Goal: Information Seeking & Learning: Learn about a topic

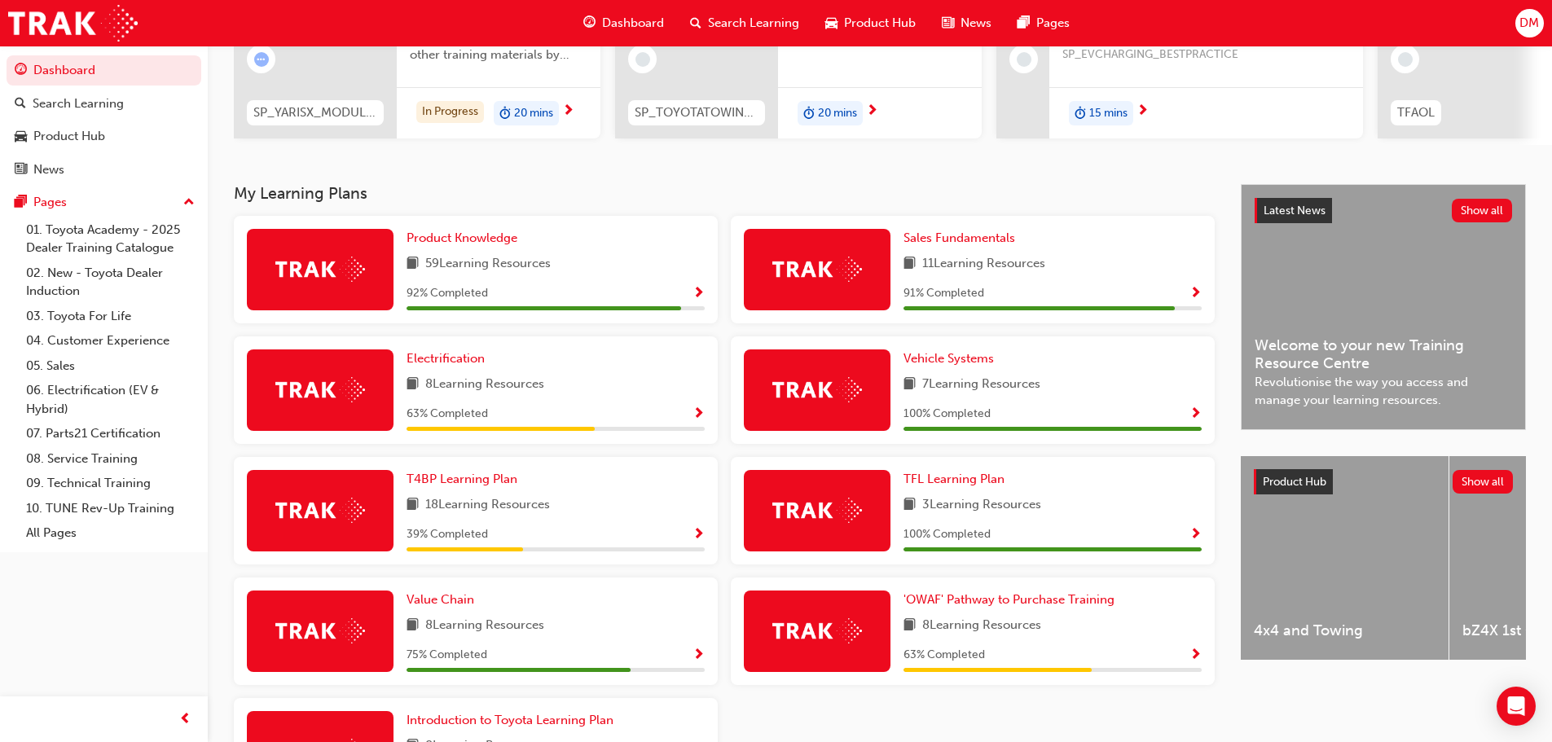
scroll to position [200, 0]
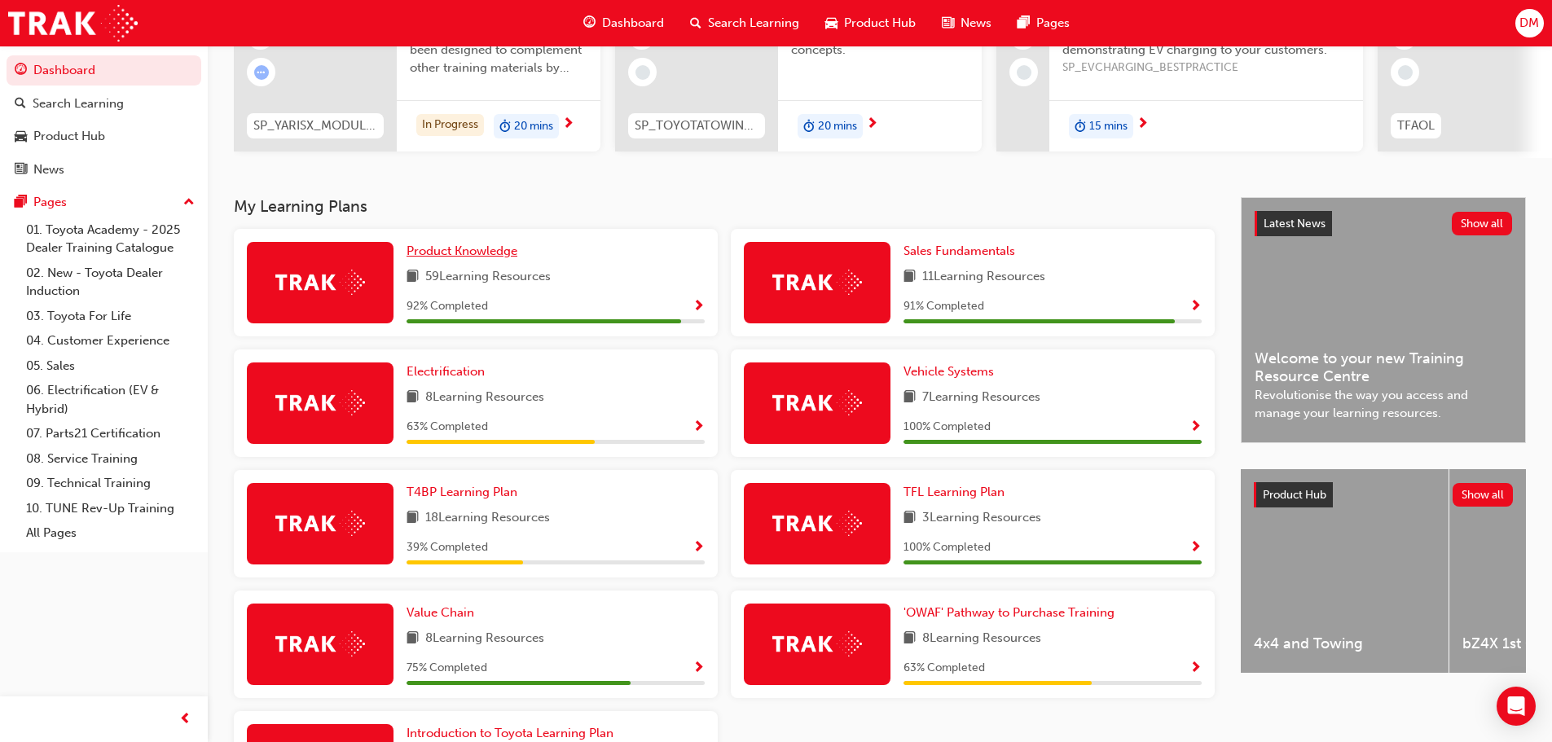
click at [452, 257] on span "Product Knowledge" at bounding box center [462, 251] width 111 height 15
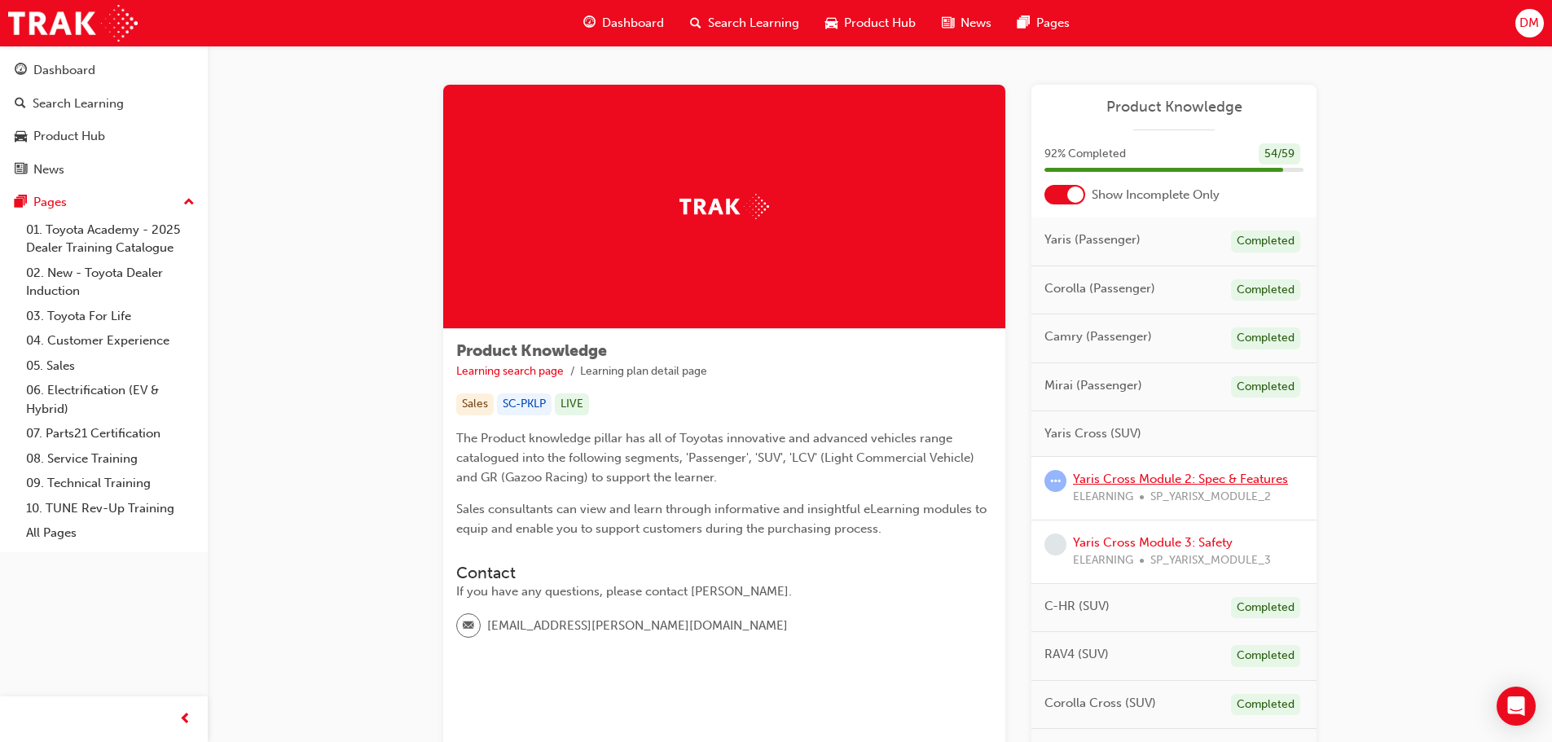
click at [1181, 477] on link "Yaris Cross Module 2: Spec & Features" at bounding box center [1180, 479] width 215 height 15
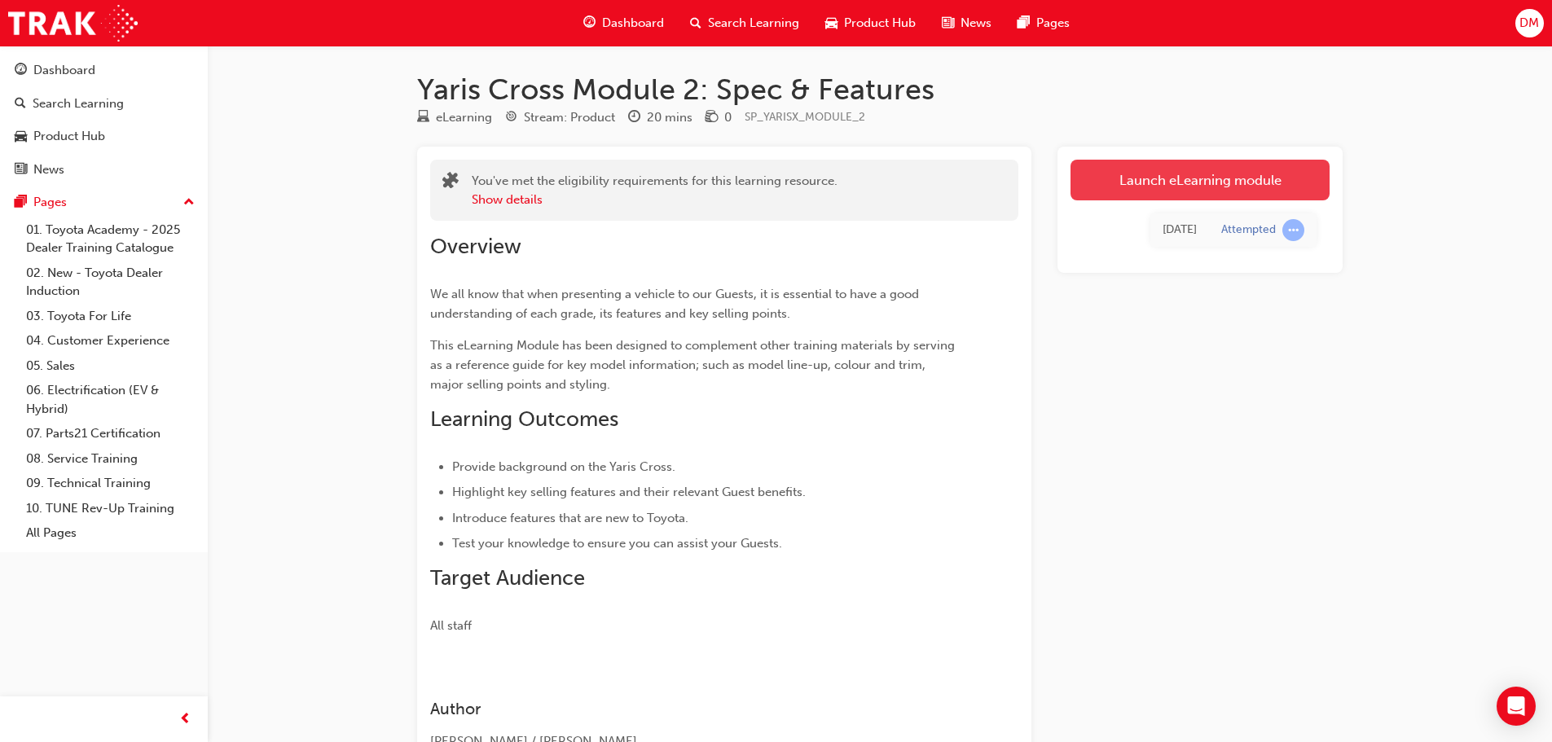
click at [1215, 183] on link "Launch eLearning module" at bounding box center [1200, 180] width 259 height 41
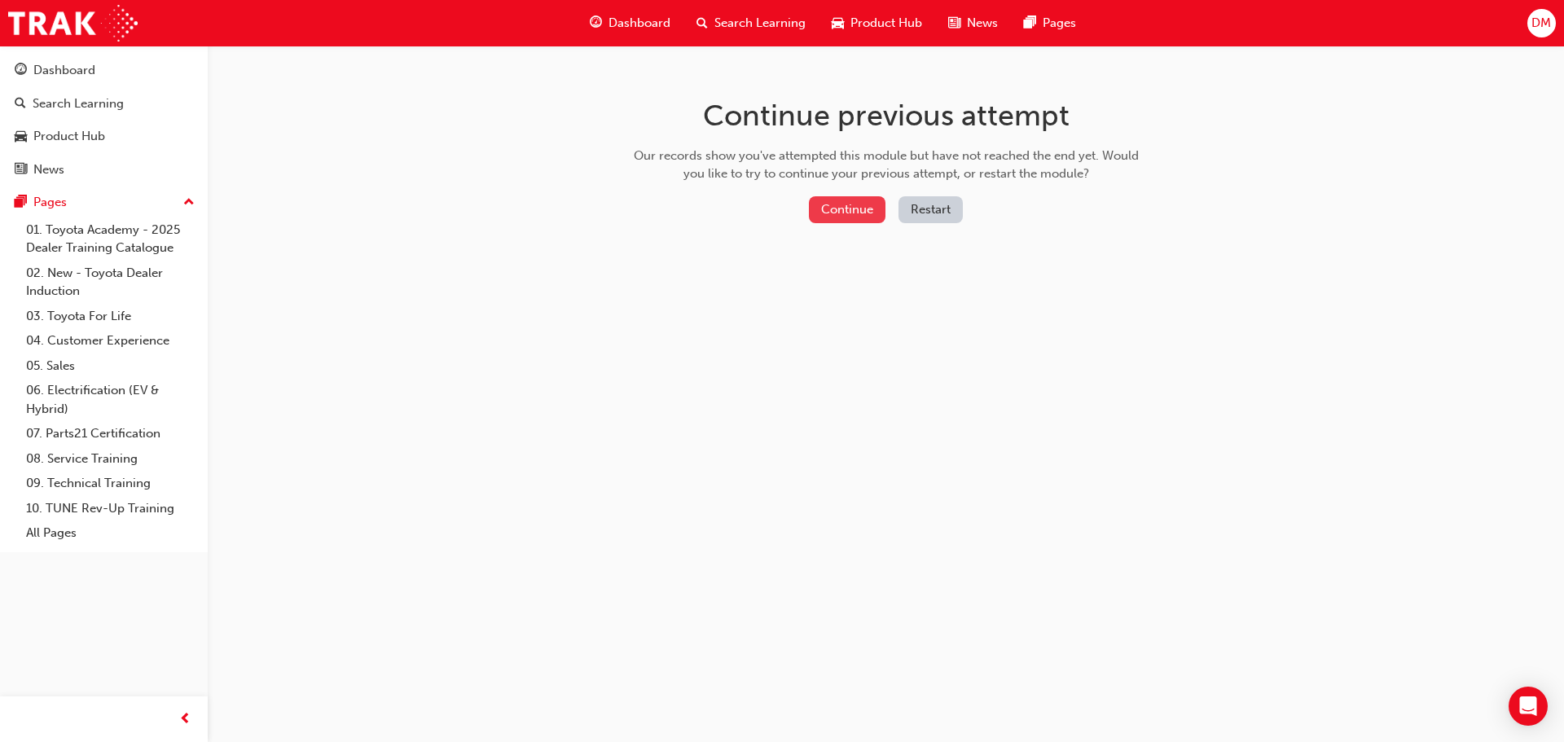
click at [845, 207] on button "Continue" at bounding box center [847, 209] width 77 height 27
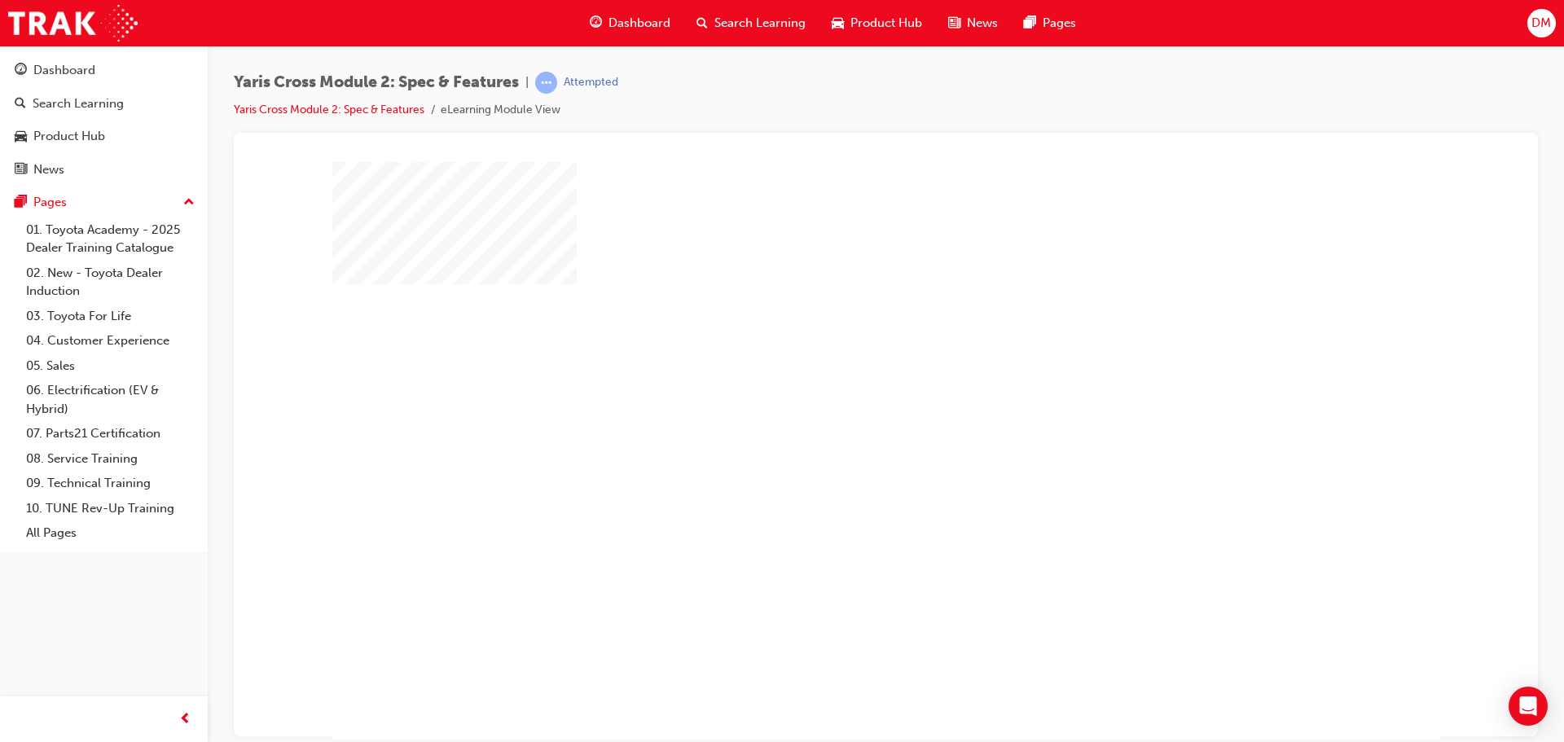
click at [839, 403] on div "play" at bounding box center [839, 403] width 0 height 0
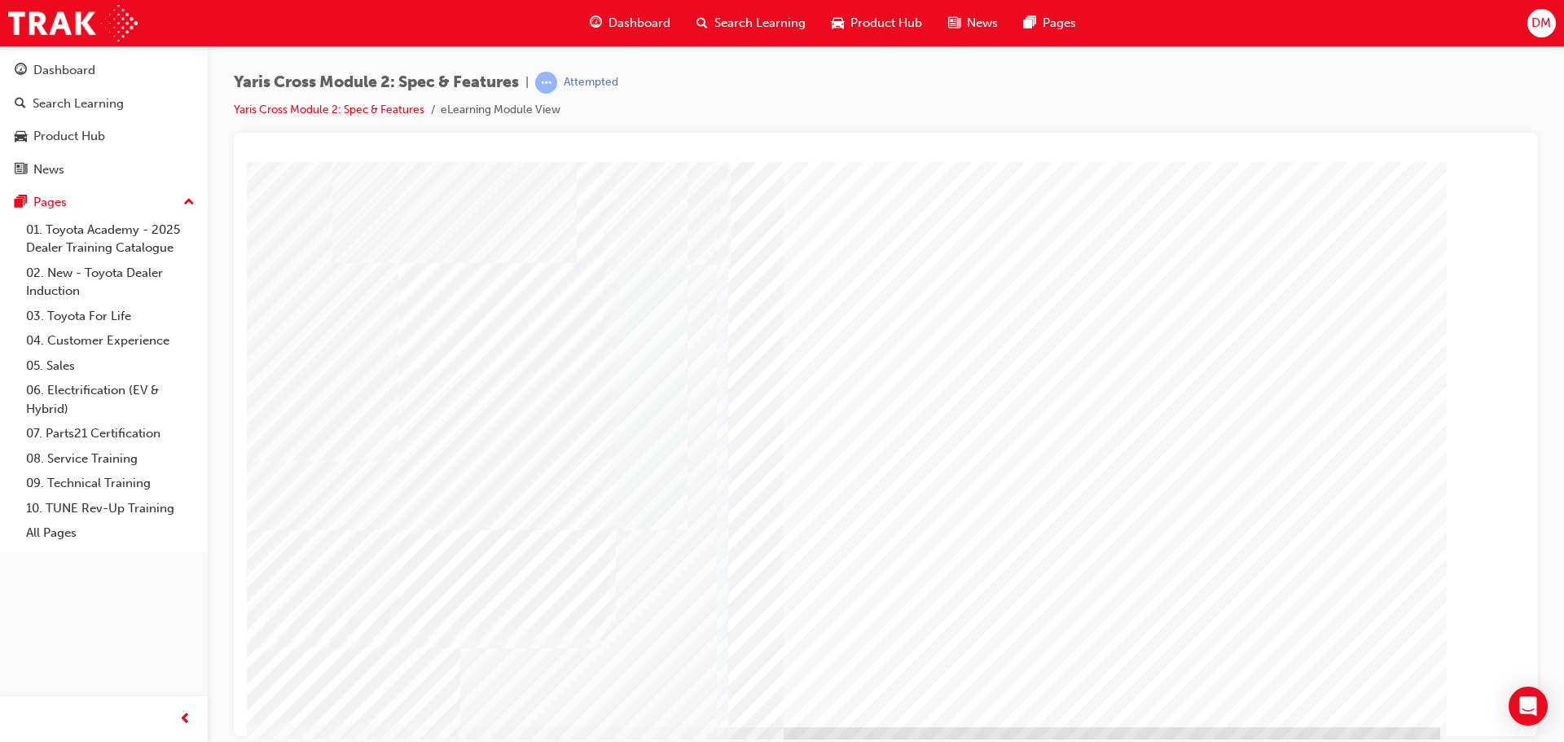
scroll to position [33, 0]
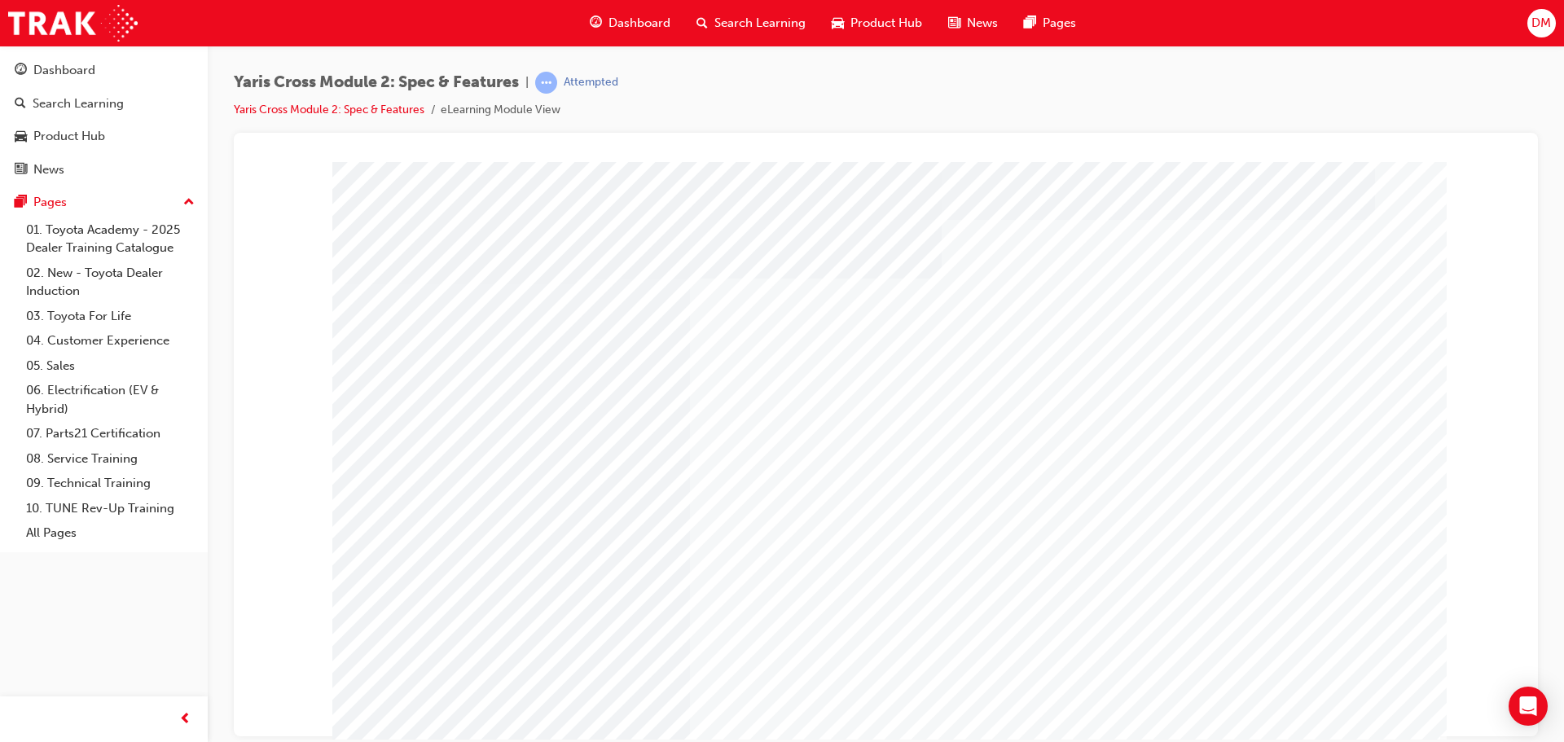
click at [1475, 168] on div at bounding box center [885, 168] width 1265 height 0
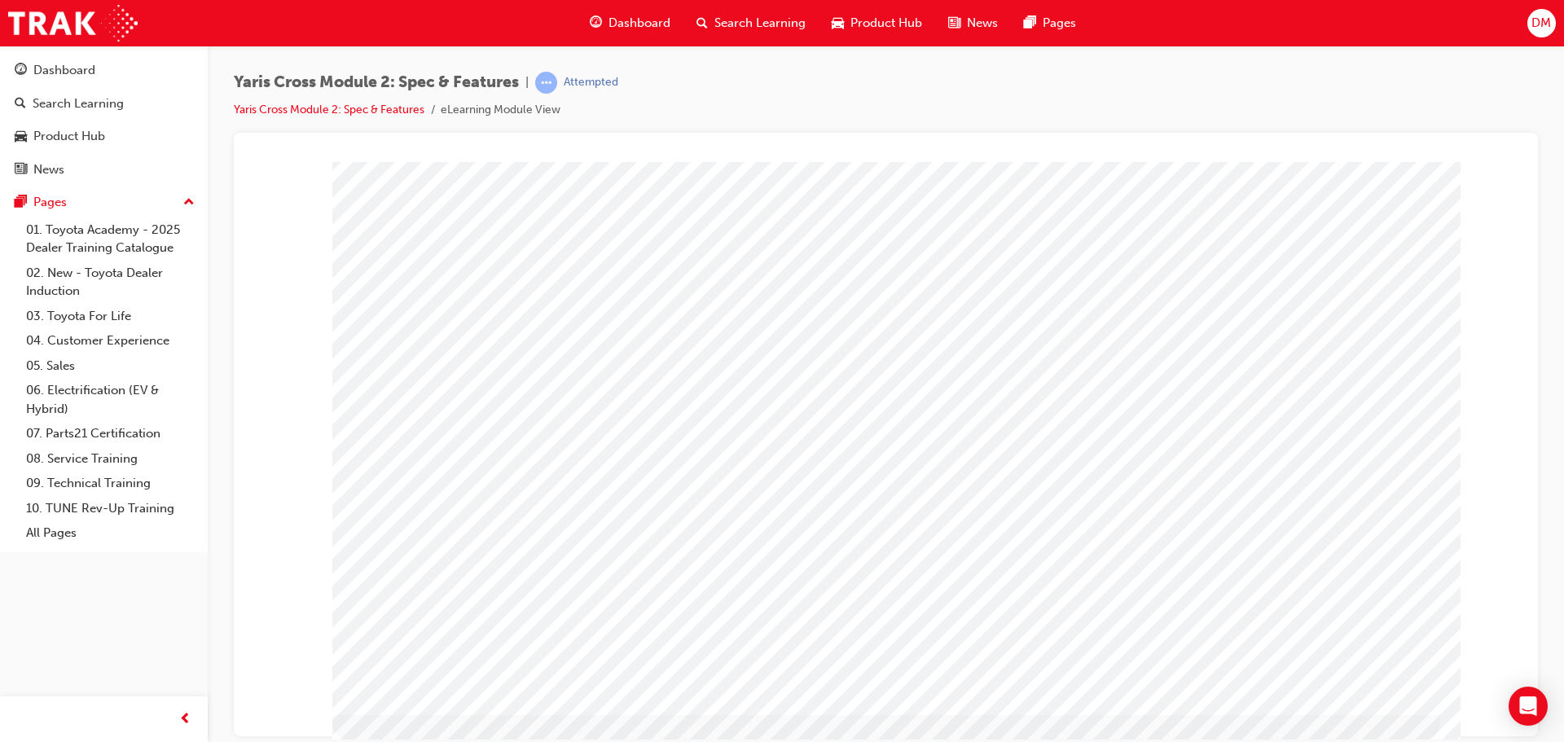
scroll to position [0, 0]
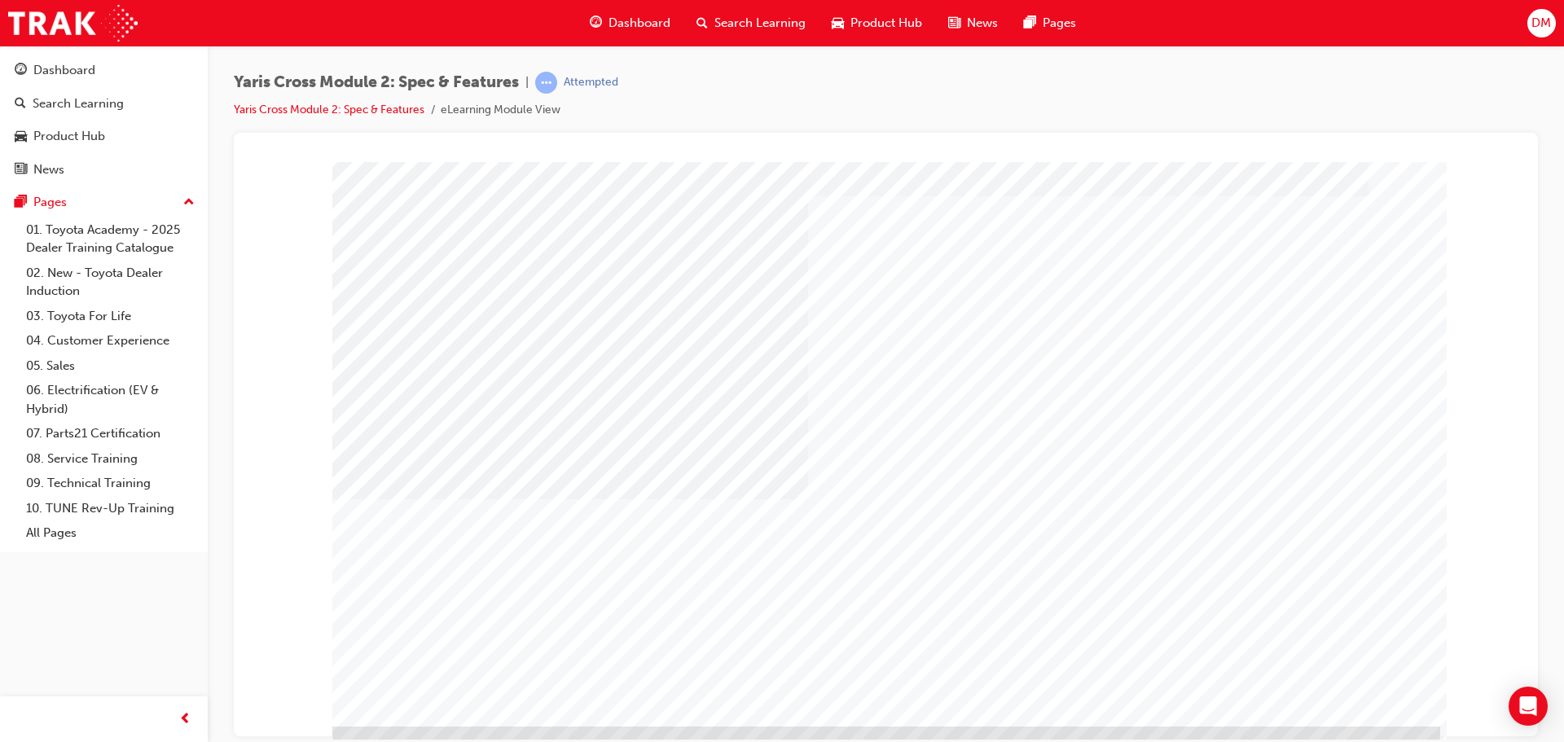
scroll to position [33, 0]
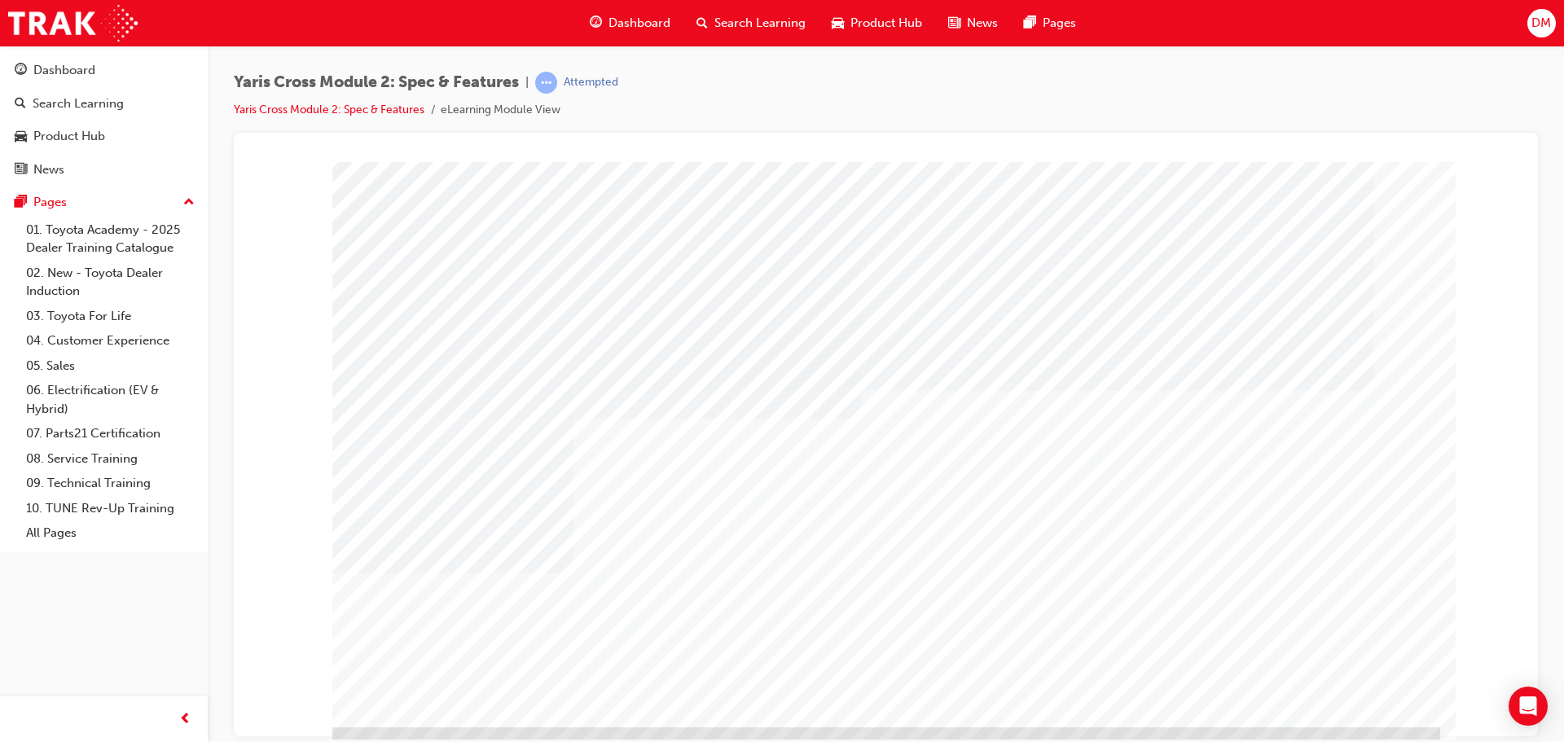
scroll to position [33, 0]
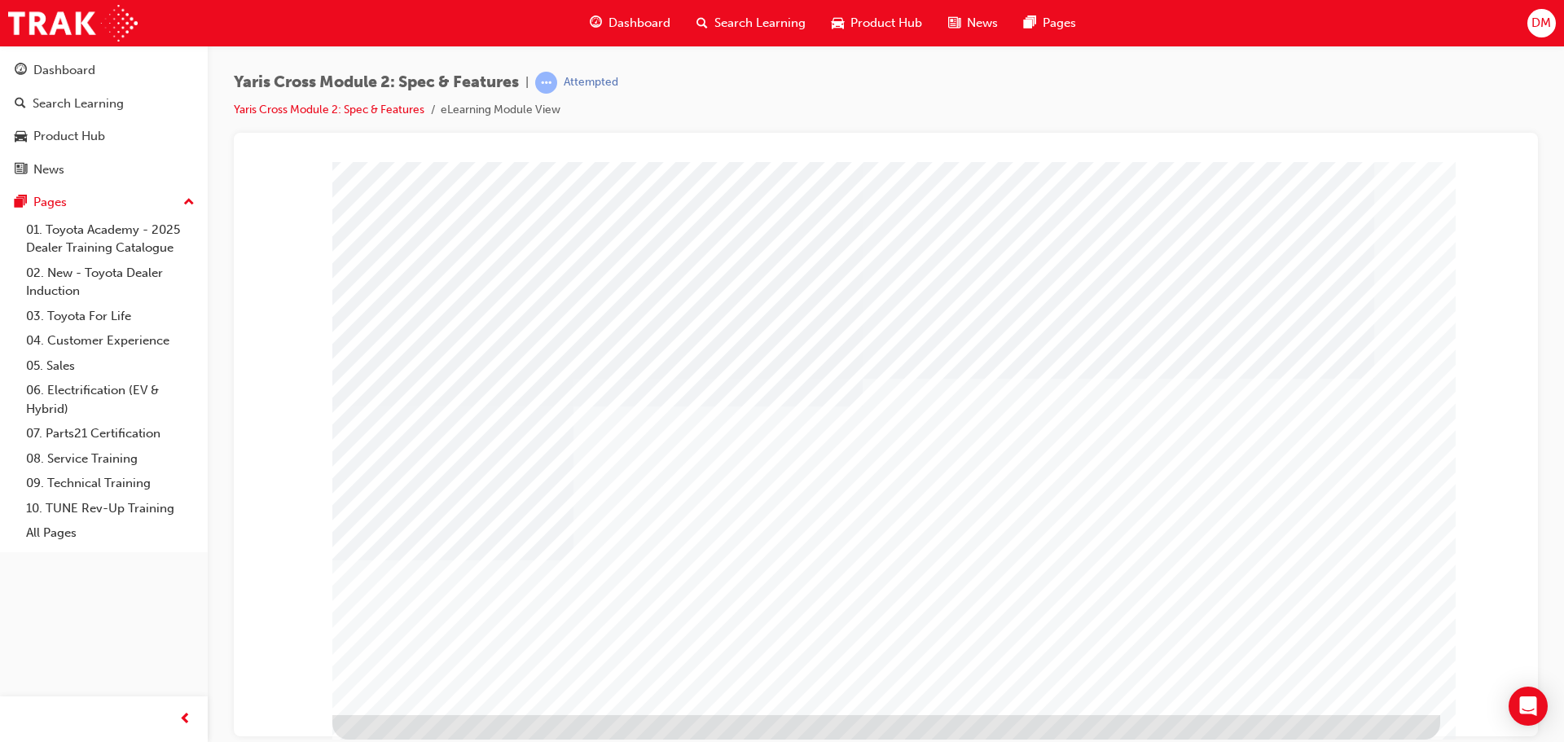
drag, startPoint x: 1286, startPoint y: 328, endPoint x: 1352, endPoint y: 504, distance: 188.2
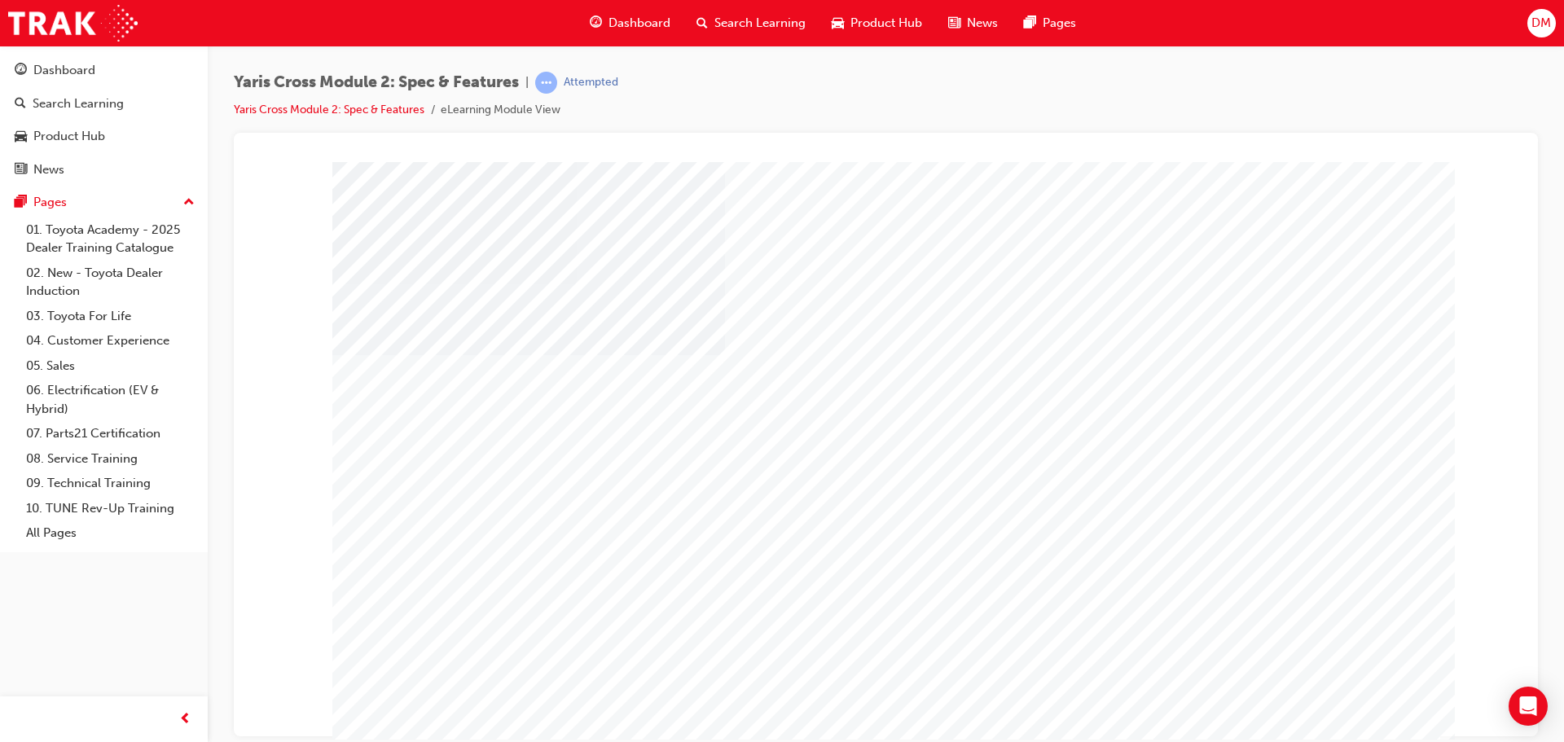
drag, startPoint x: 723, startPoint y: 638, endPoint x: 696, endPoint y: 638, distance: 26.9
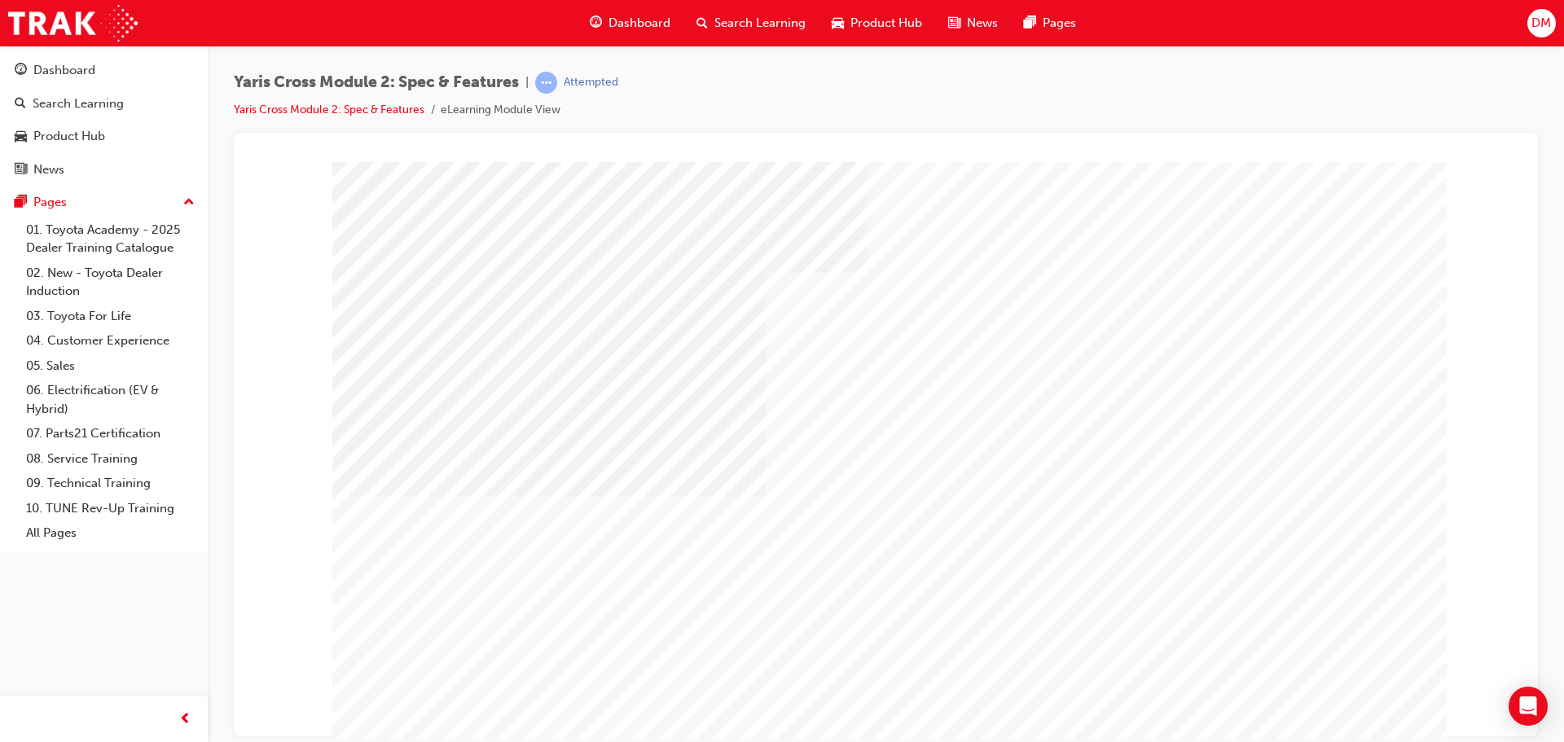
click at [1504, 168] on div at bounding box center [885, 168] width 1265 height 0
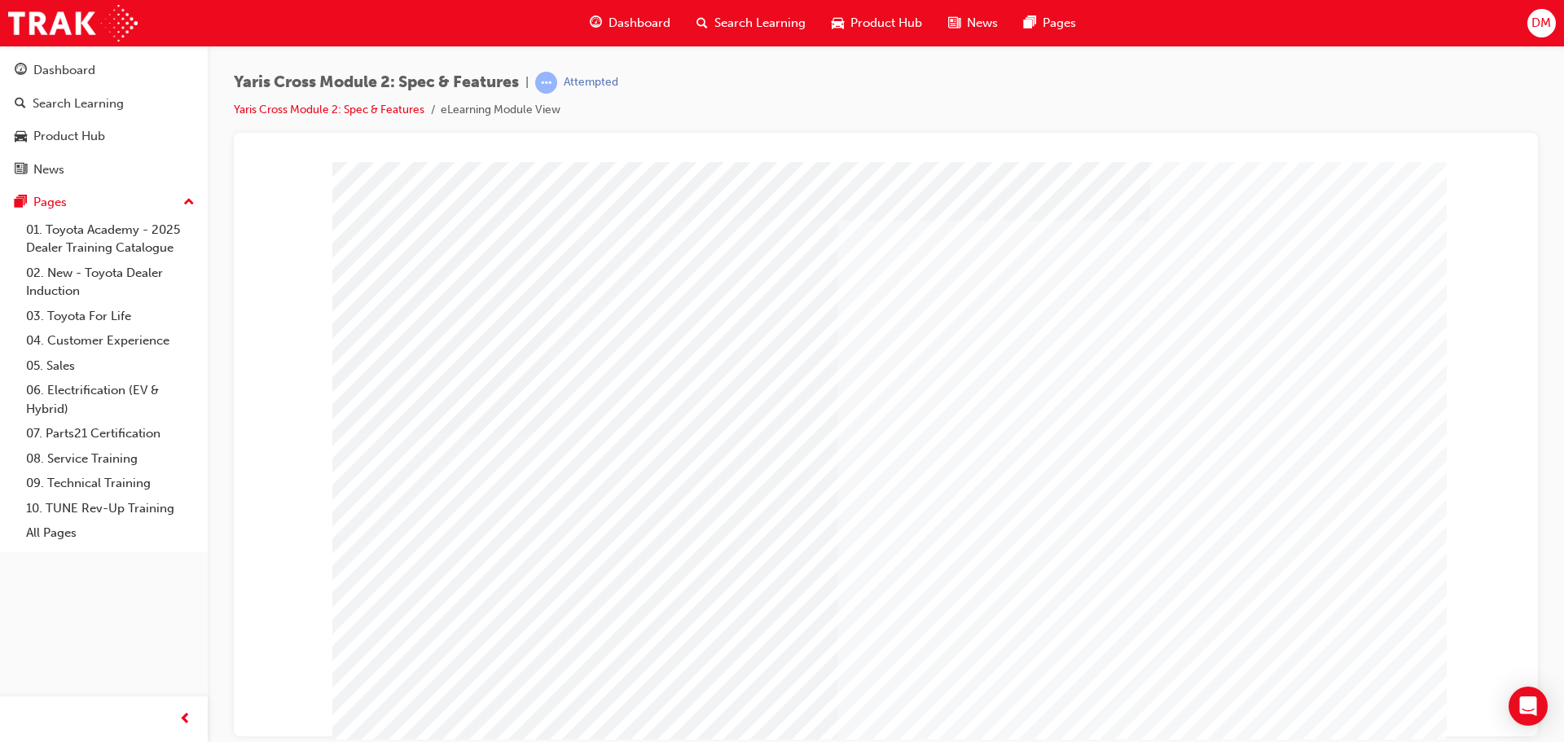
drag, startPoint x: 1012, startPoint y: 655, endPoint x: 1022, endPoint y: 653, distance: 9.9
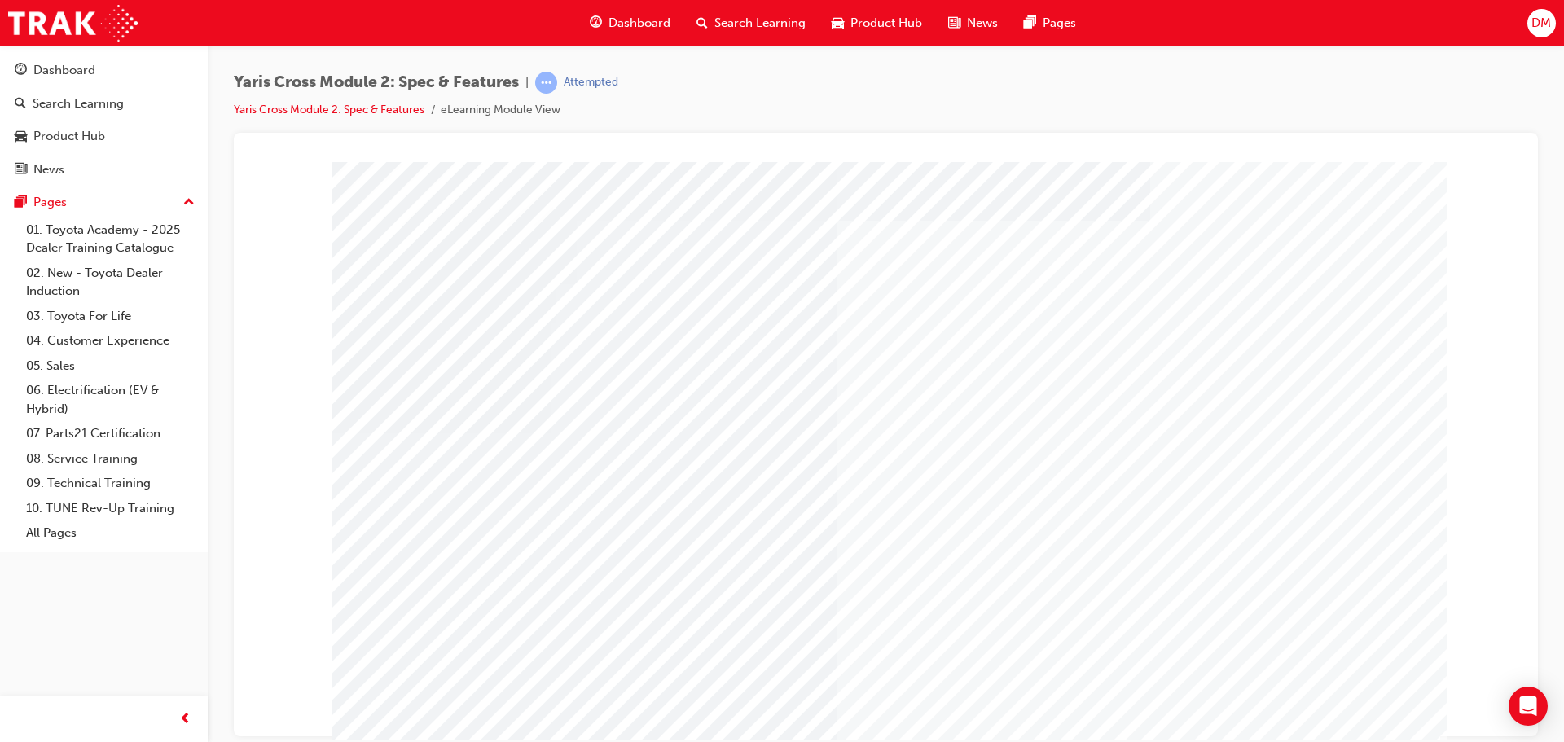
drag, startPoint x: 1254, startPoint y: 720, endPoint x: 1266, endPoint y: 716, distance: 12.9
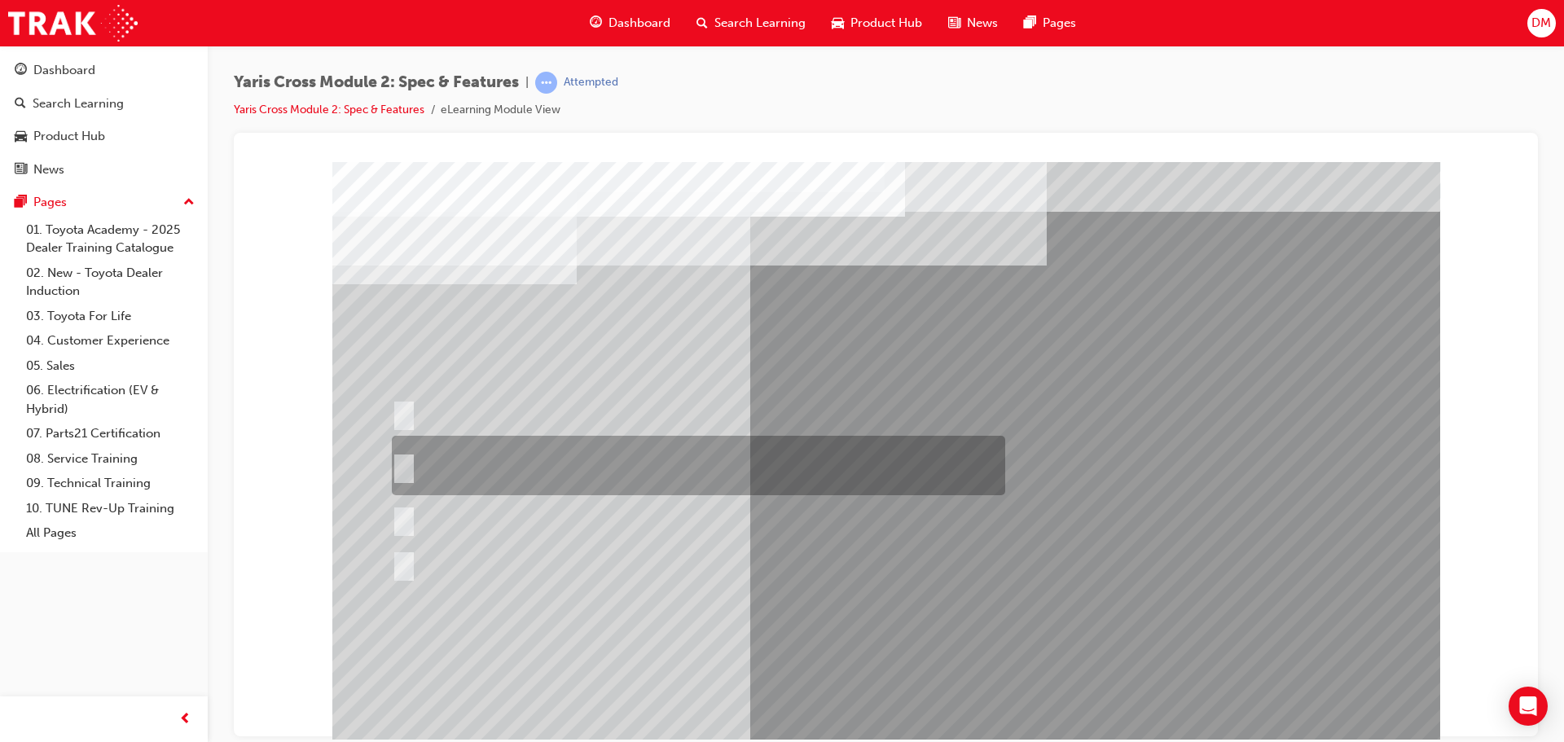
drag, startPoint x: 402, startPoint y: 459, endPoint x: 409, endPoint y: 467, distance: 10.4
click at [402, 459] on input "8 standard colours across the range and an additional 7 two-tone colours in the…" at bounding box center [401, 466] width 18 height 18
radio input "true"
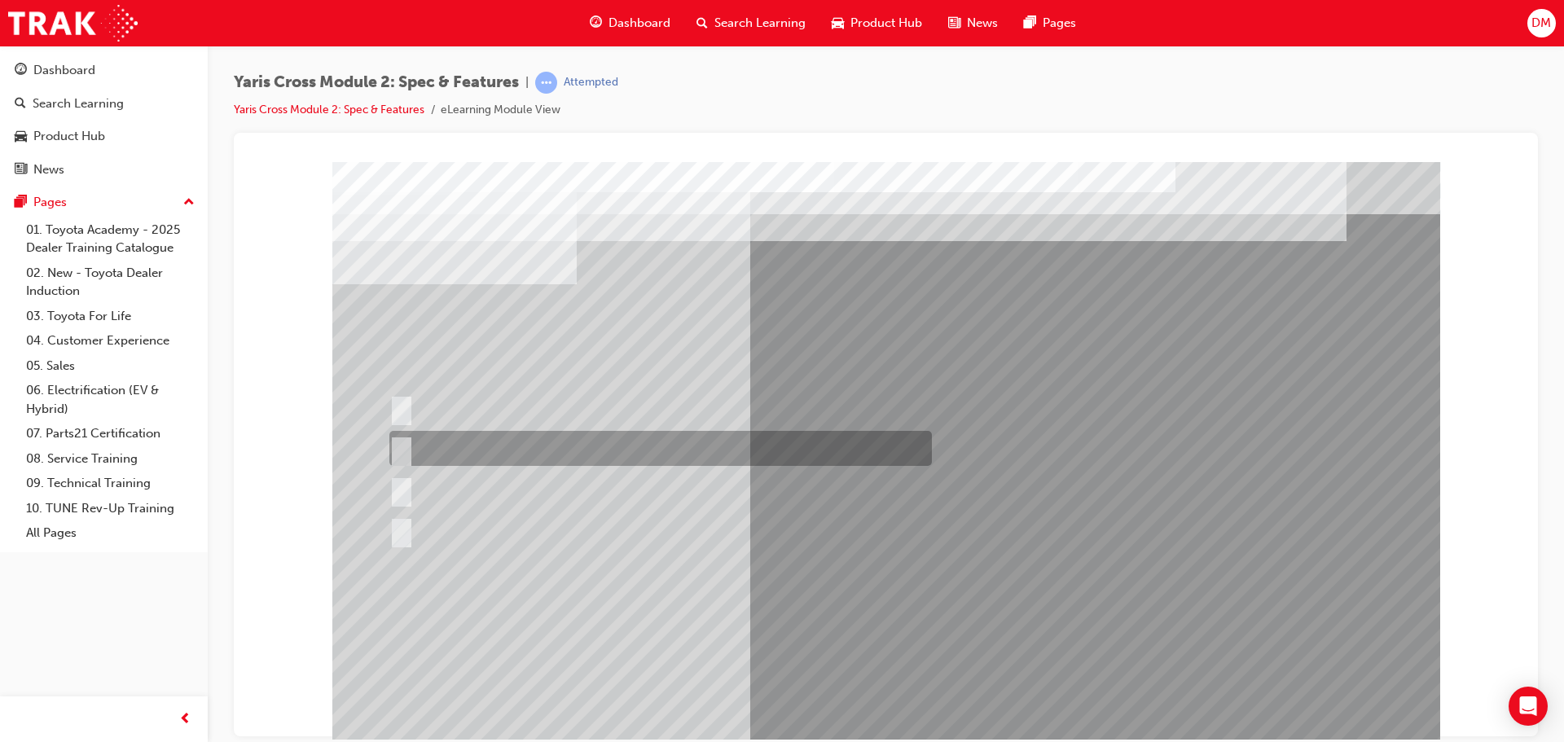
click at [402, 440] on input "GX only" at bounding box center [398, 449] width 18 height 18
radio input "true"
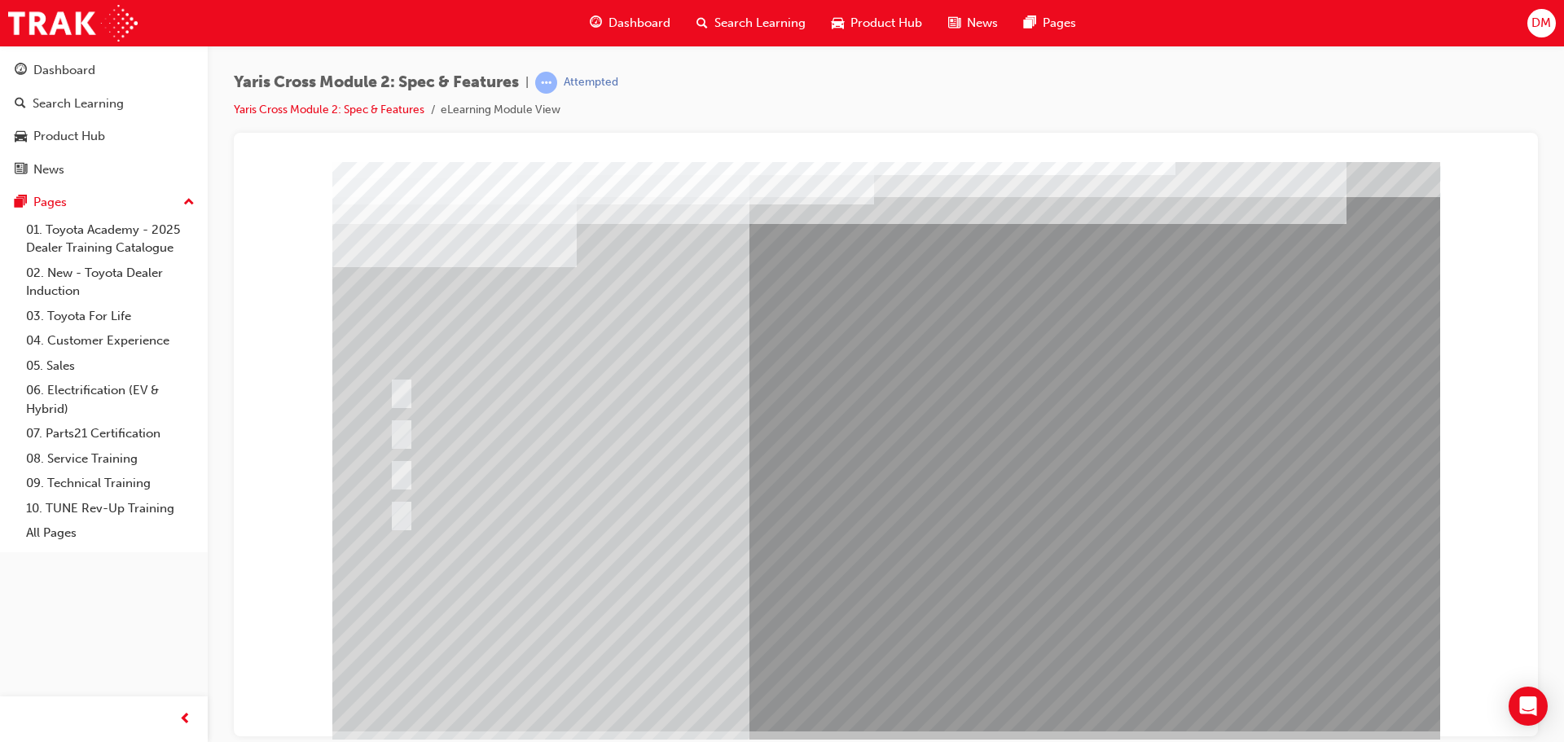
scroll to position [33, 0]
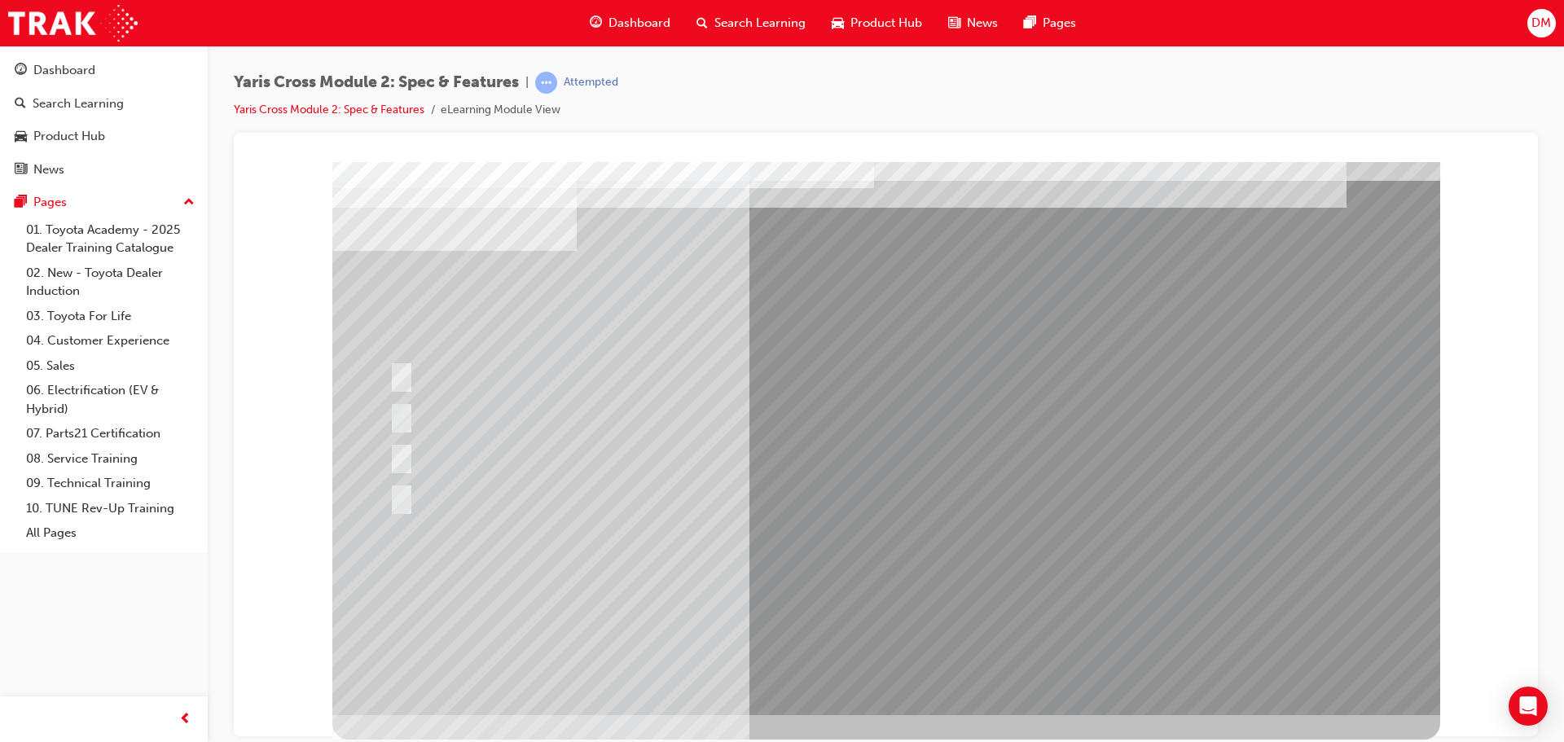
drag, startPoint x: 899, startPoint y: 674, endPoint x: 549, endPoint y: 498, distance: 391.3
click at [847, 428] on div at bounding box center [656, 415] width 543 height 35
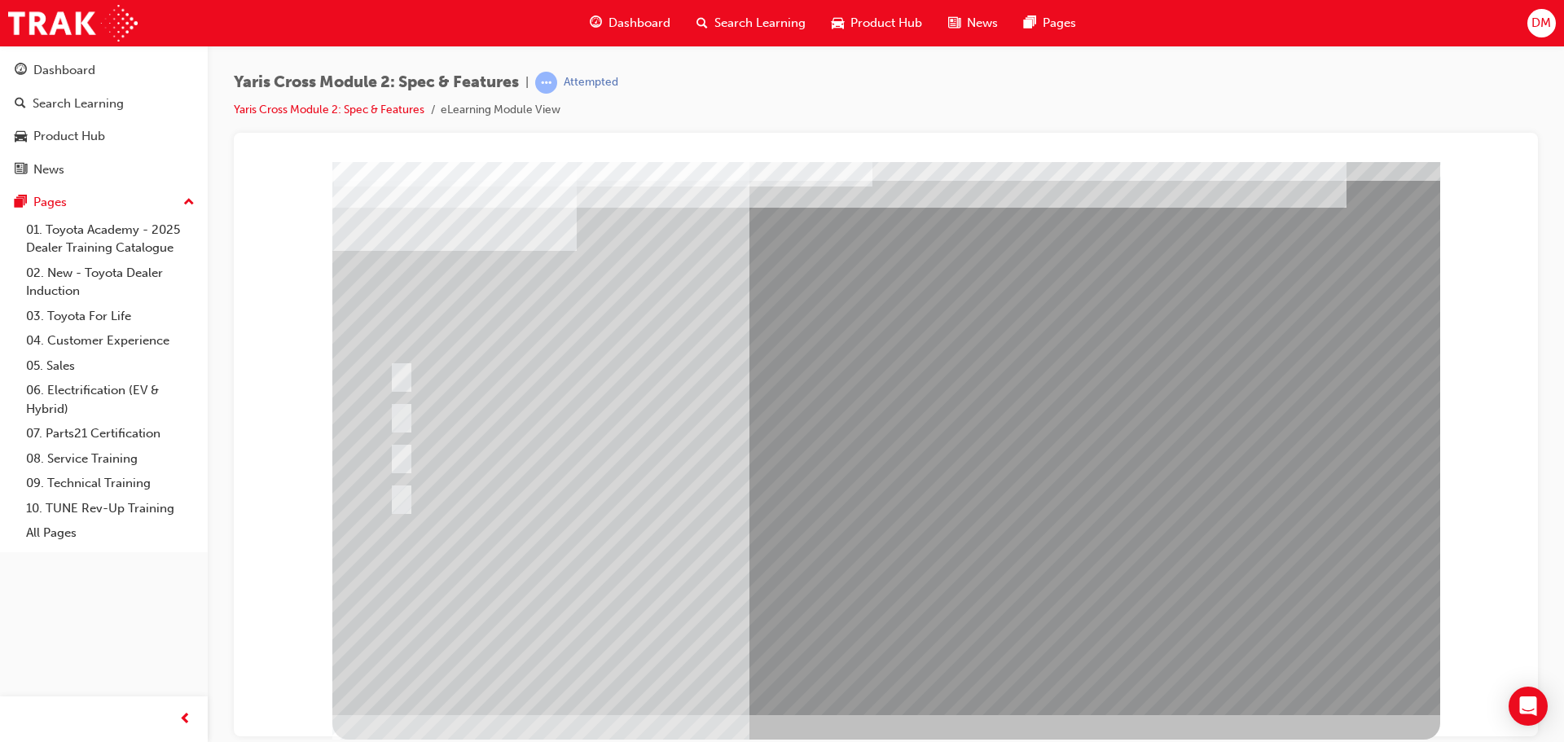
drag, startPoint x: 765, startPoint y: 598, endPoint x: 786, endPoint y: 589, distance: 23.0
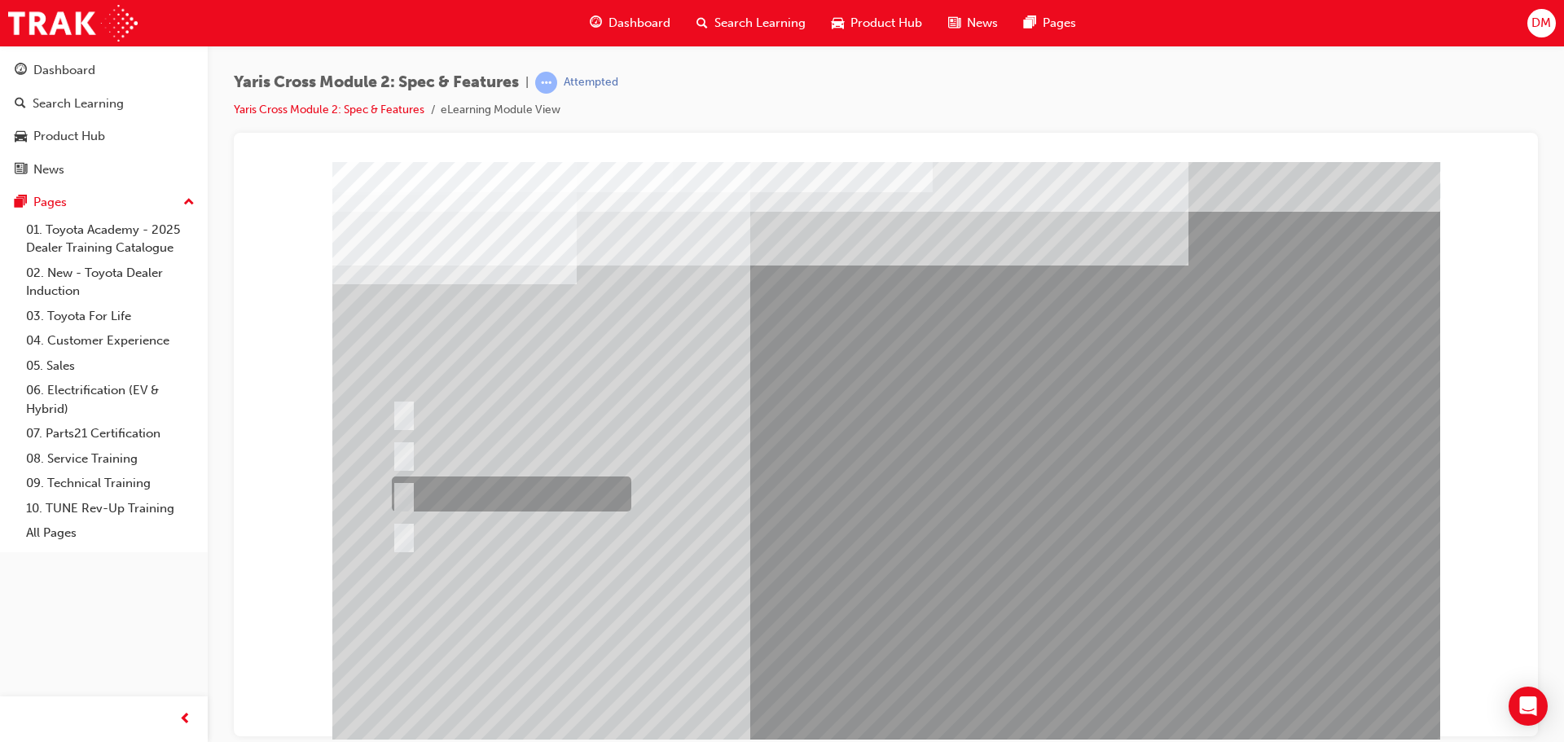
click at [403, 486] on input "2WD HV GX" at bounding box center [401, 495] width 18 height 18
radio input "true"
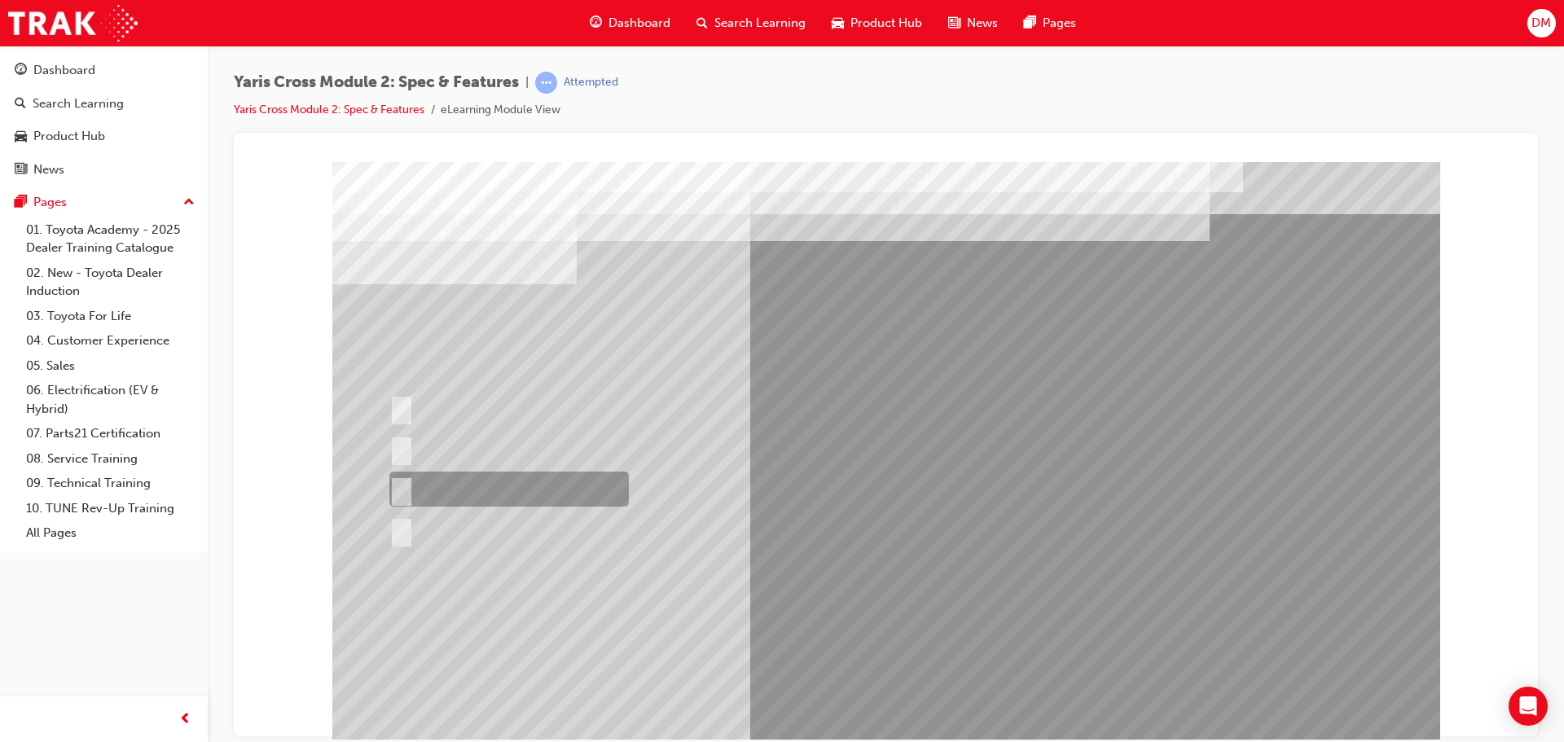
drag, startPoint x: 397, startPoint y: 485, endPoint x: 518, endPoint y: 554, distance: 139.8
click at [398, 485] on input "All variants" at bounding box center [398, 490] width 18 height 18
radio input "true"
click at [396, 443] on div at bounding box center [886, 454] width 1108 height 587
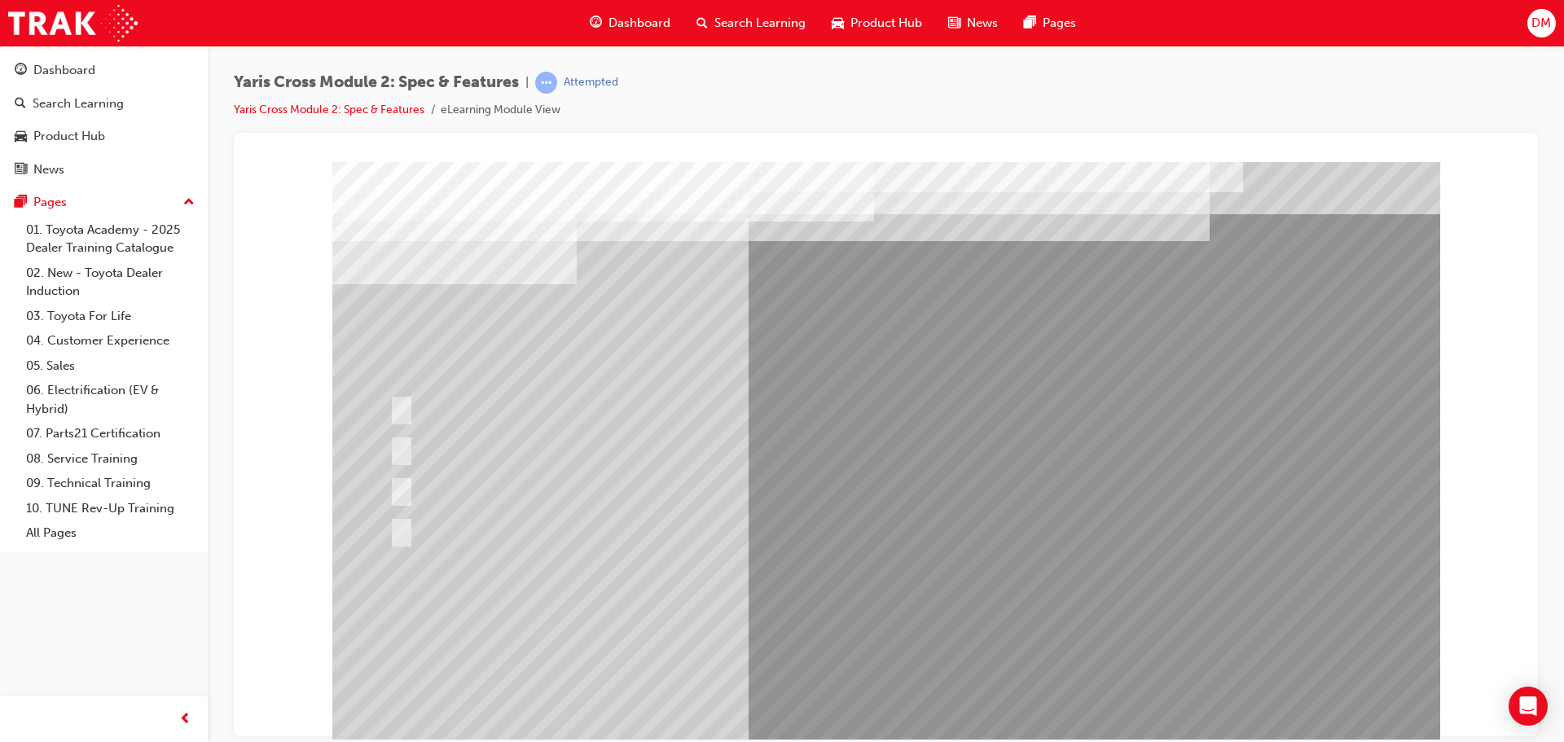
drag, startPoint x: 882, startPoint y: 704, endPoint x: 884, endPoint y: 662, distance: 42.4
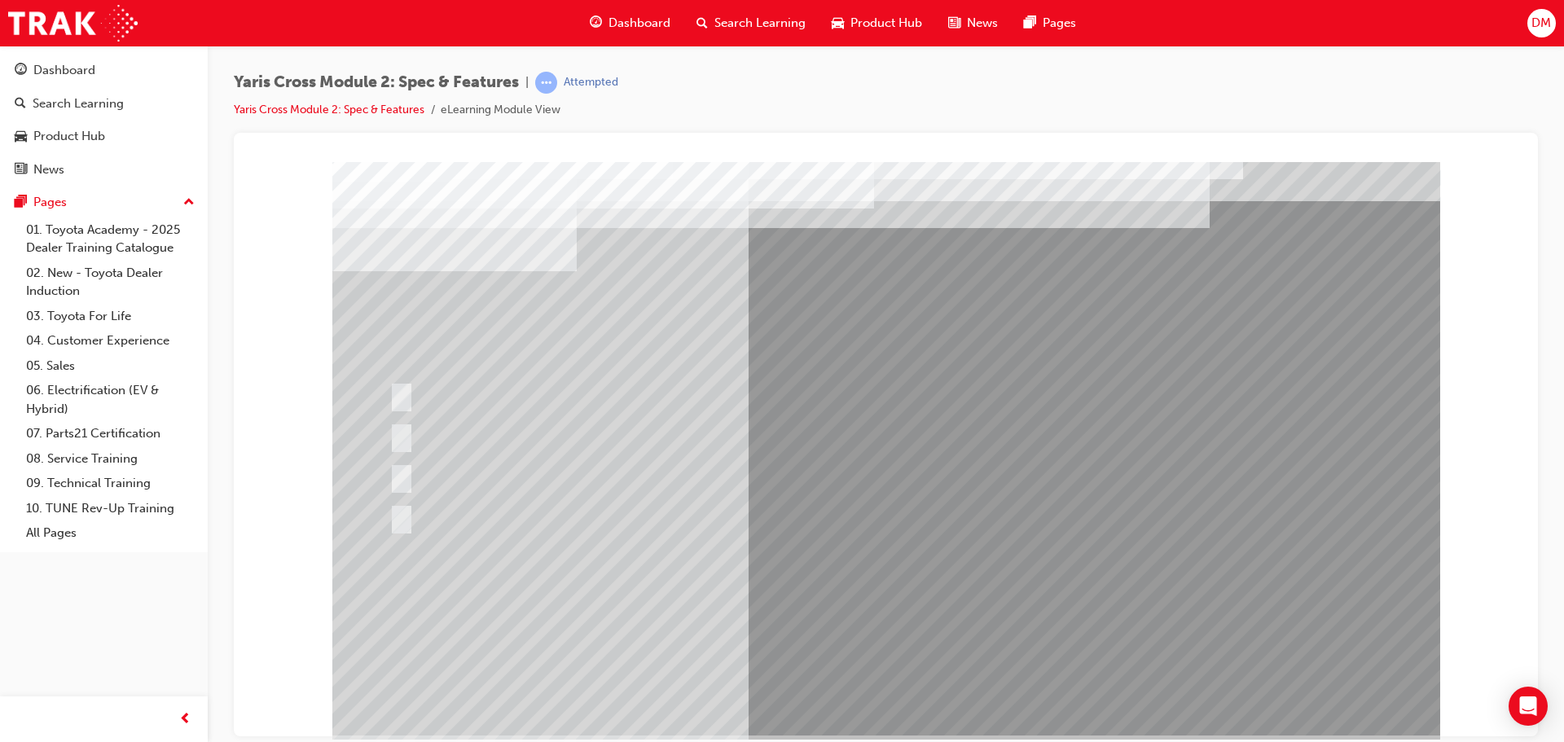
scroll to position [33, 0]
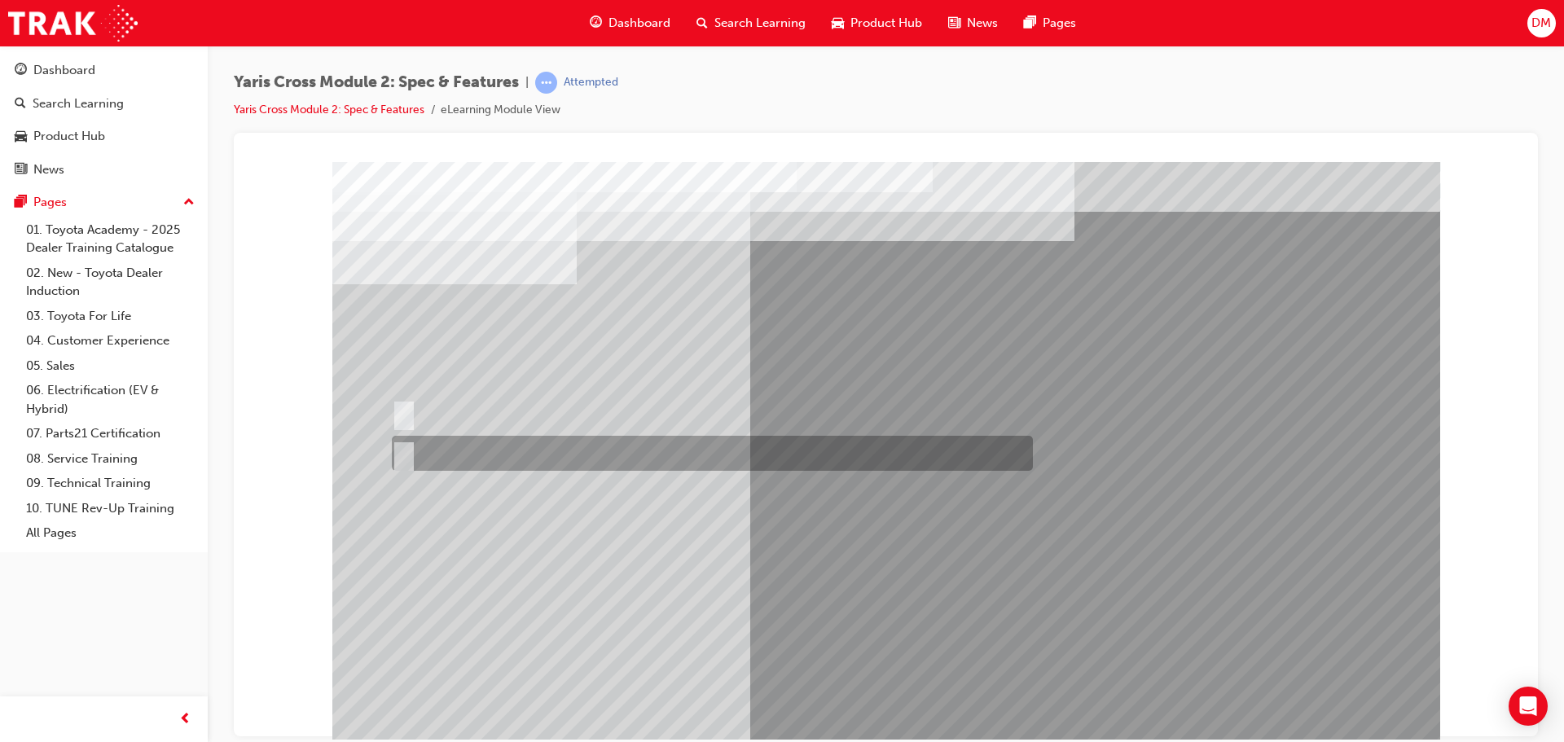
click at [402, 451] on input "True" at bounding box center [401, 454] width 18 height 18
radio input "true"
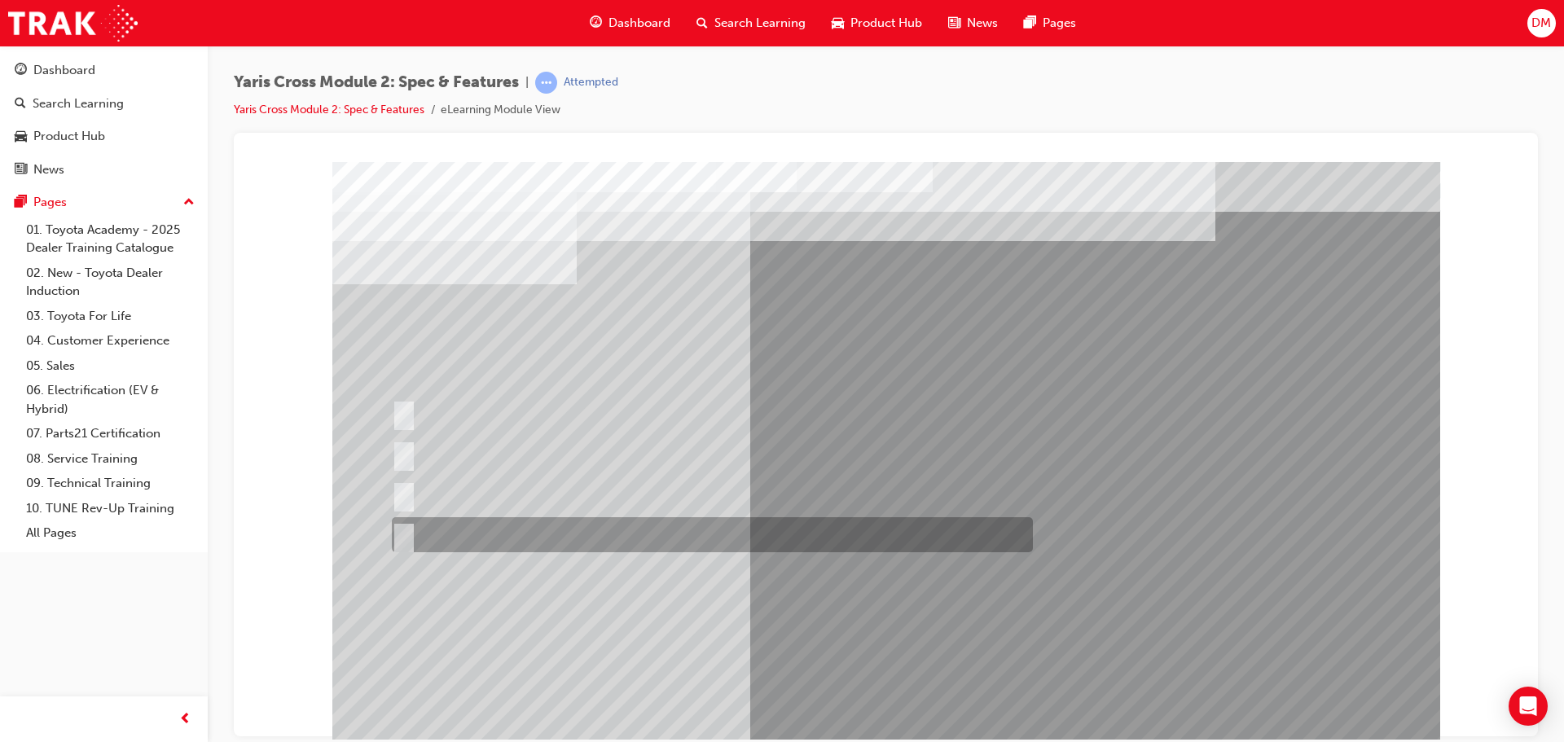
click at [408, 533] on input "Urban Only" at bounding box center [401, 535] width 18 height 18
radio input "true"
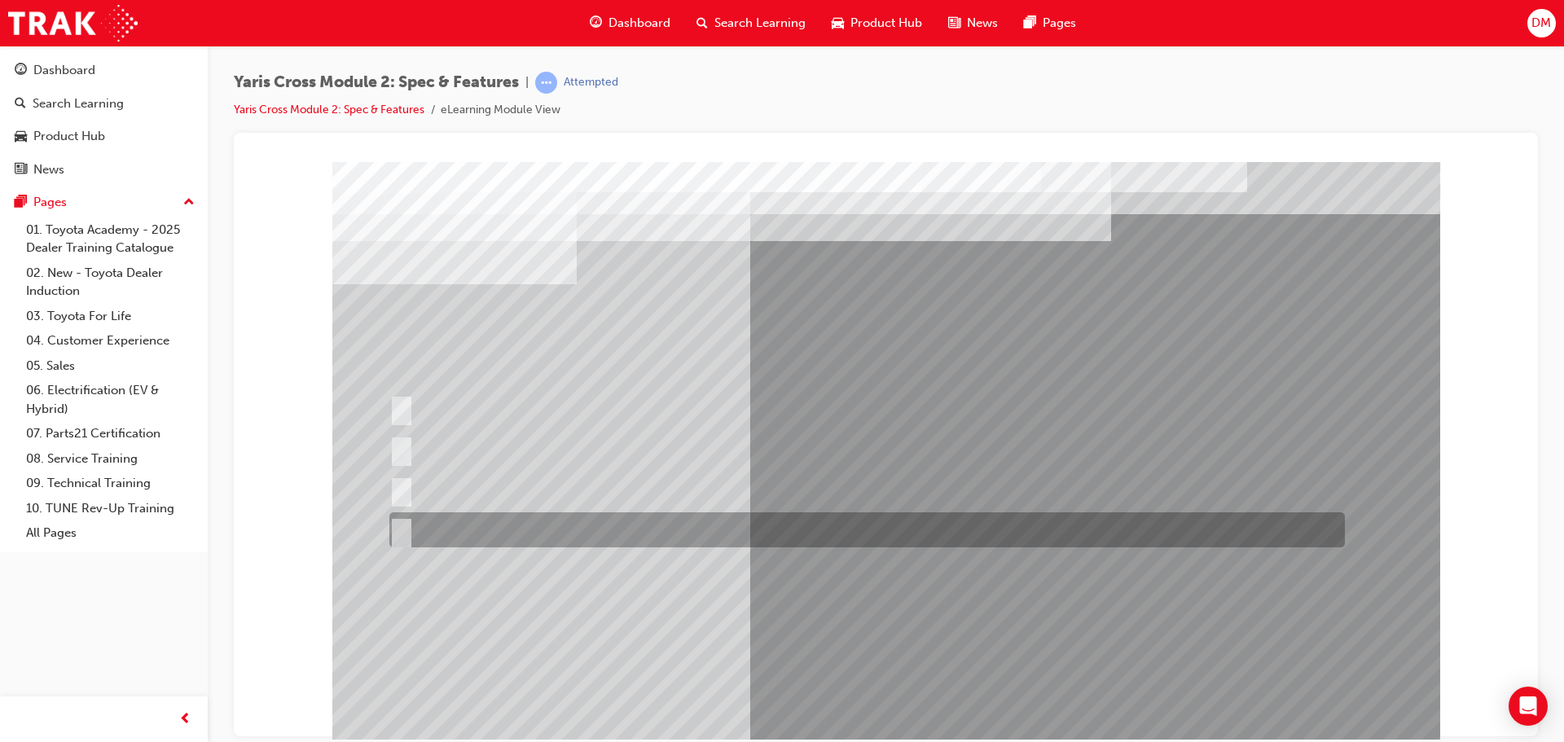
click at [398, 526] on input "60:40" at bounding box center [398, 530] width 18 height 18
radio input "true"
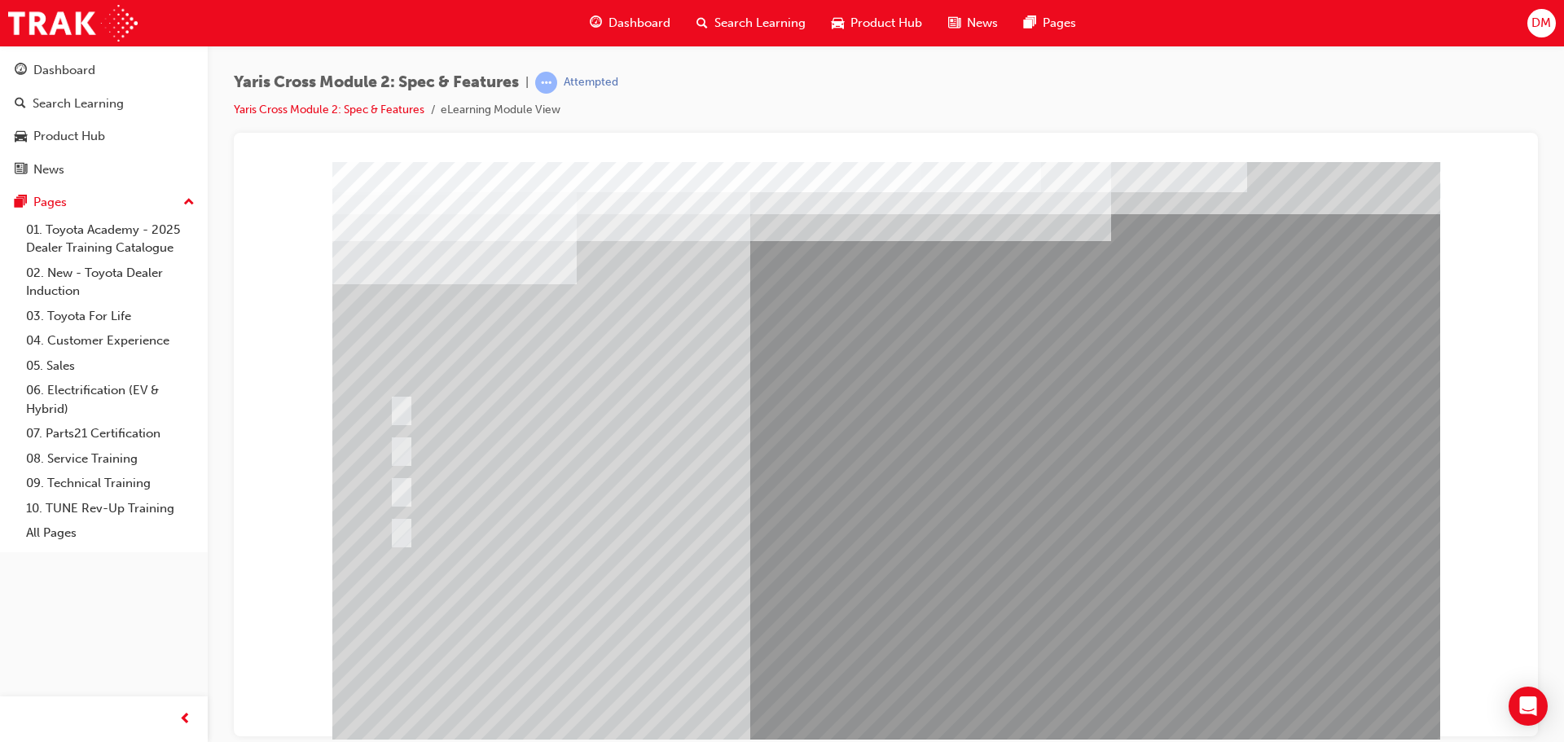
drag, startPoint x: 986, startPoint y: 680, endPoint x: 992, endPoint y: 664, distance: 17.6
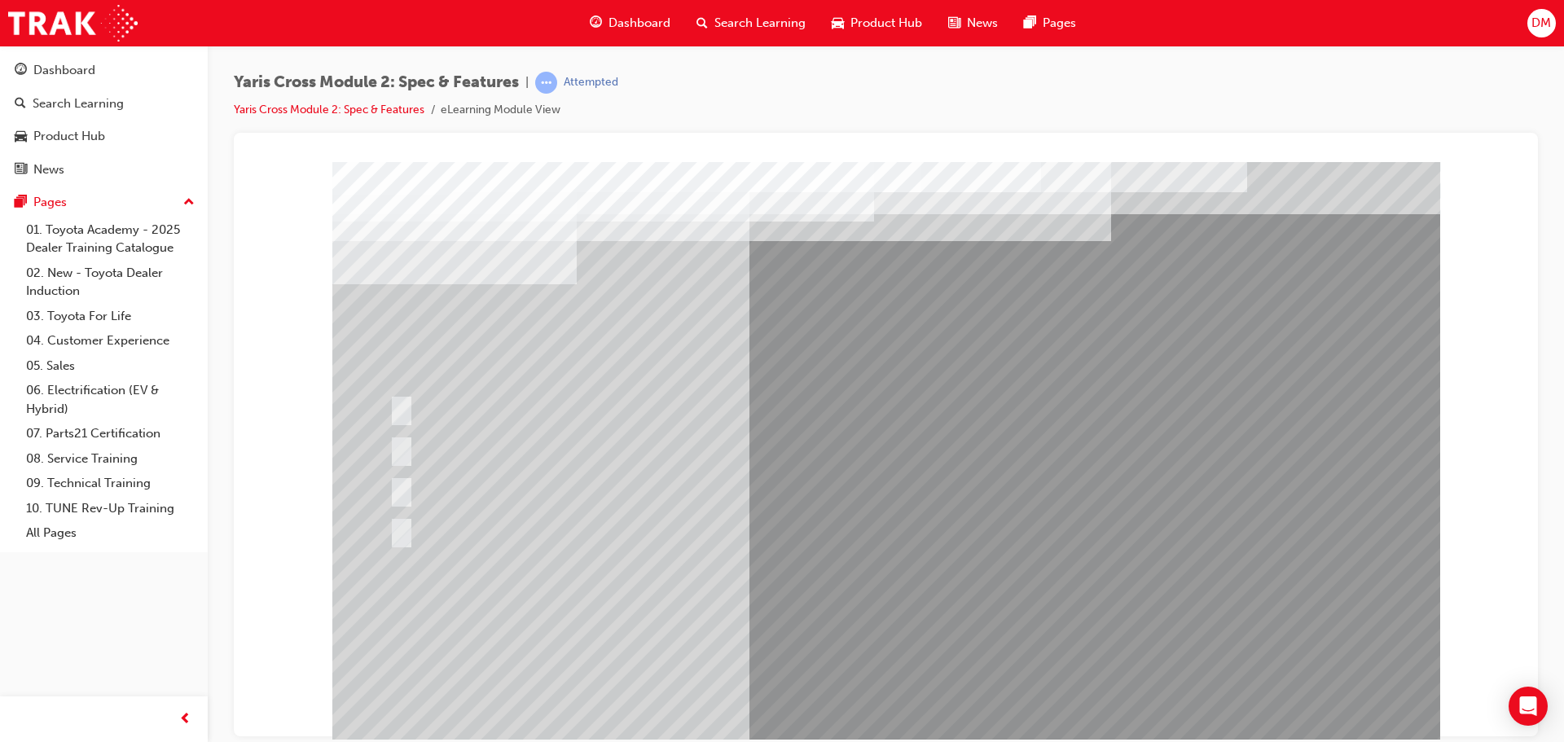
click at [784, 492] on div at bounding box center [603, 489] width 436 height 35
drag, startPoint x: 896, startPoint y: 704, endPoint x: 532, endPoint y: 571, distance: 387.7
click at [410, 453] on div at bounding box center [760, 448] width 750 height 35
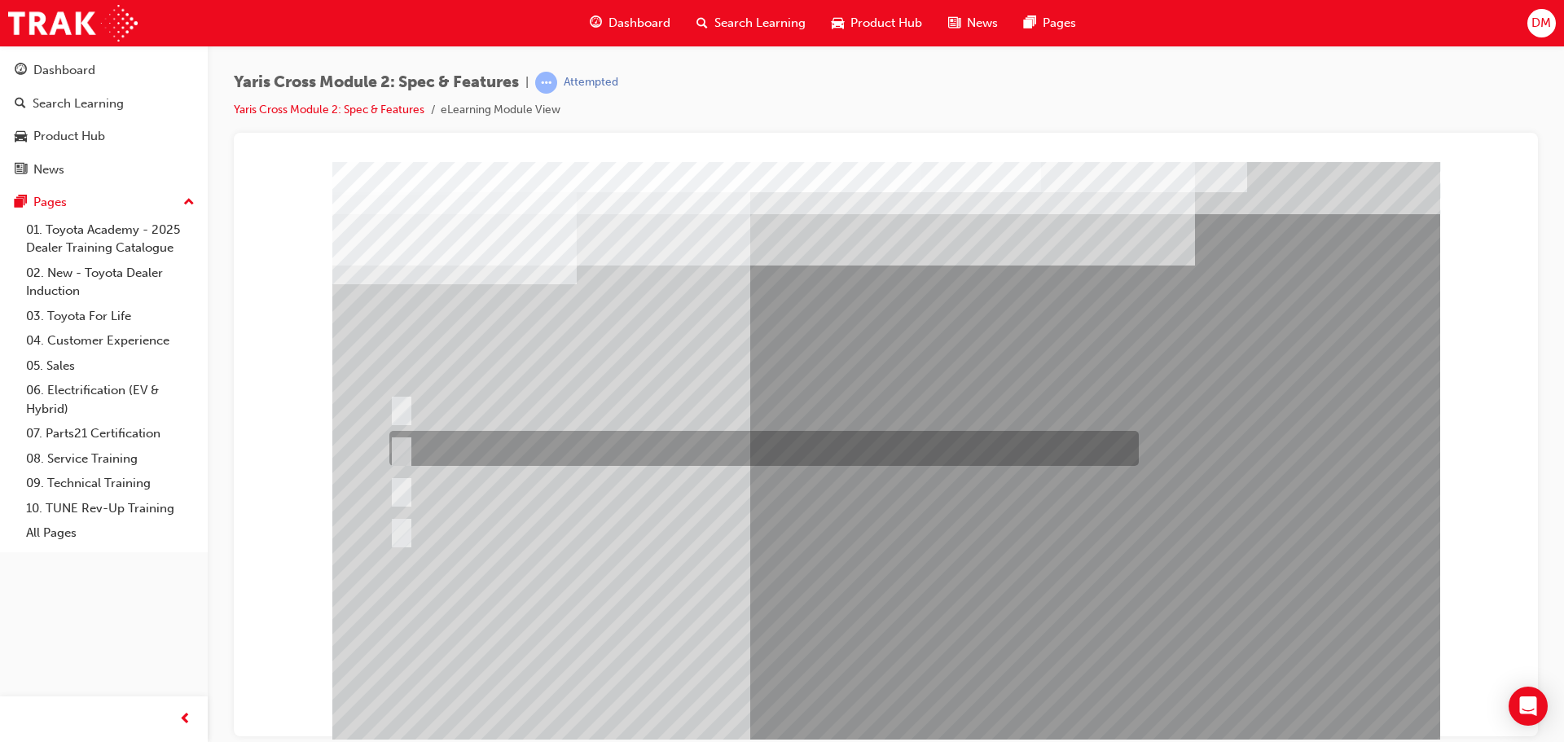
click at [400, 444] on input "Armrest Only" at bounding box center [398, 449] width 18 height 18
radio input "true"
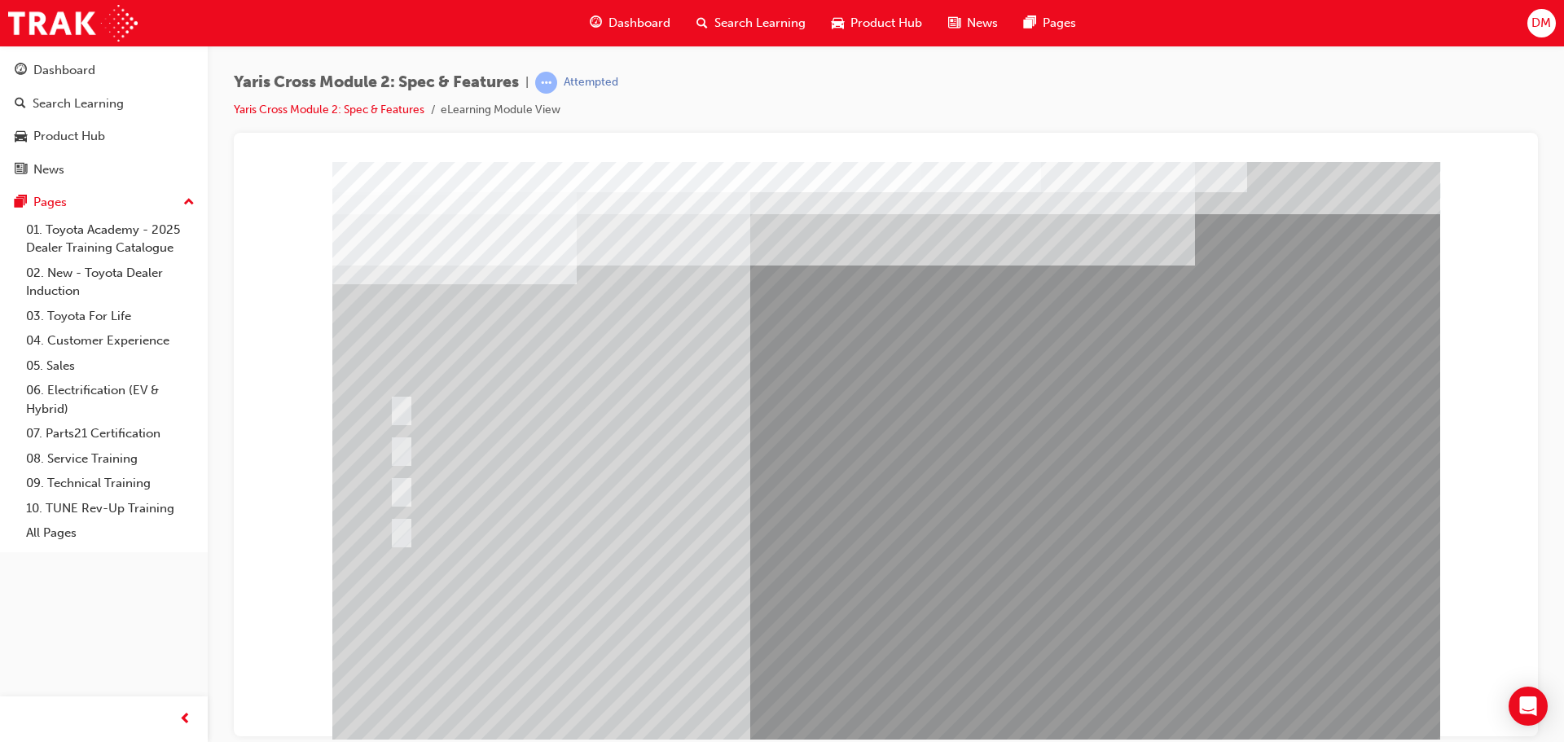
click at [890, 522] on div at bounding box center [886, 454] width 1108 height 587
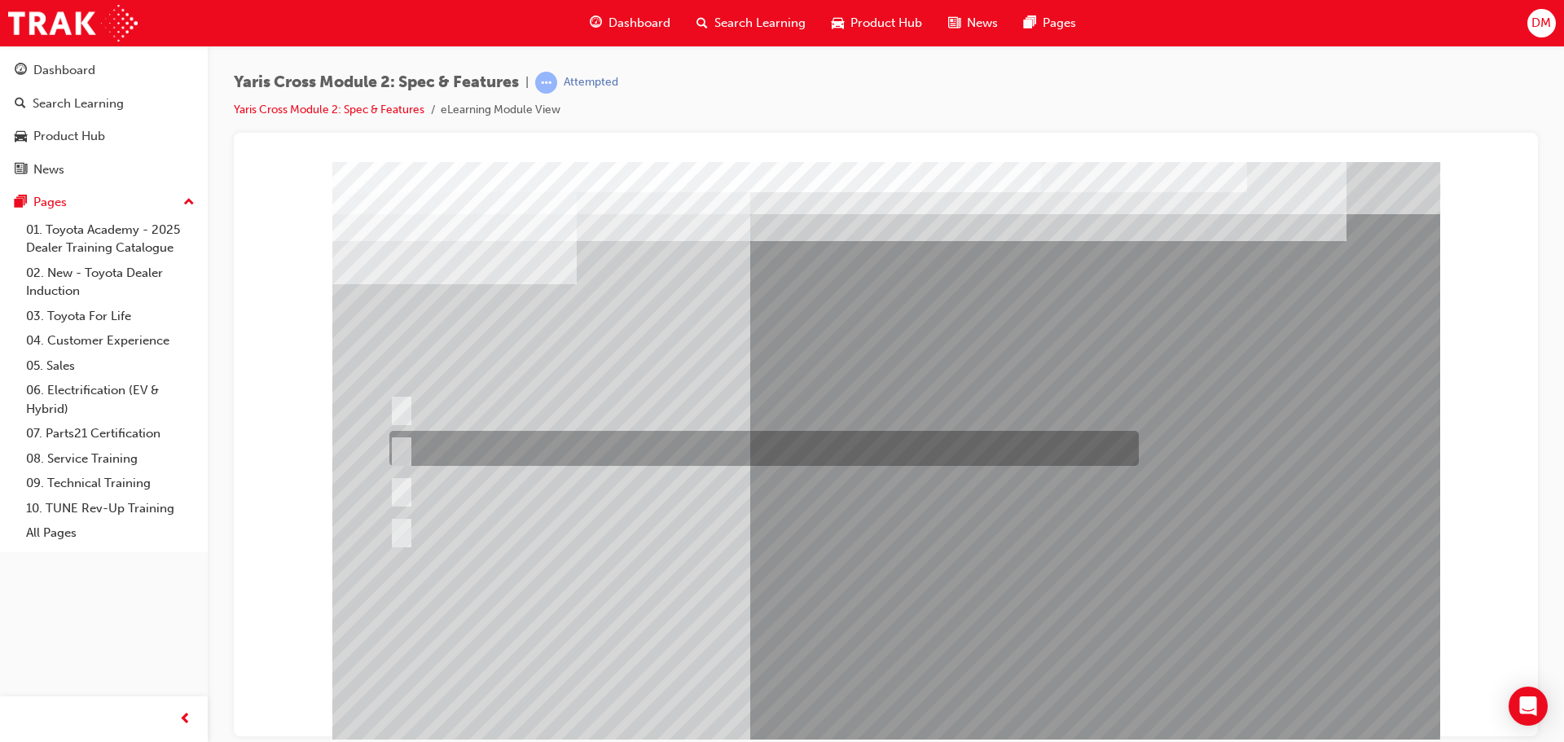
click at [401, 444] on input "314L: 2WD & 390L: AWD" at bounding box center [398, 449] width 18 height 18
radio input "true"
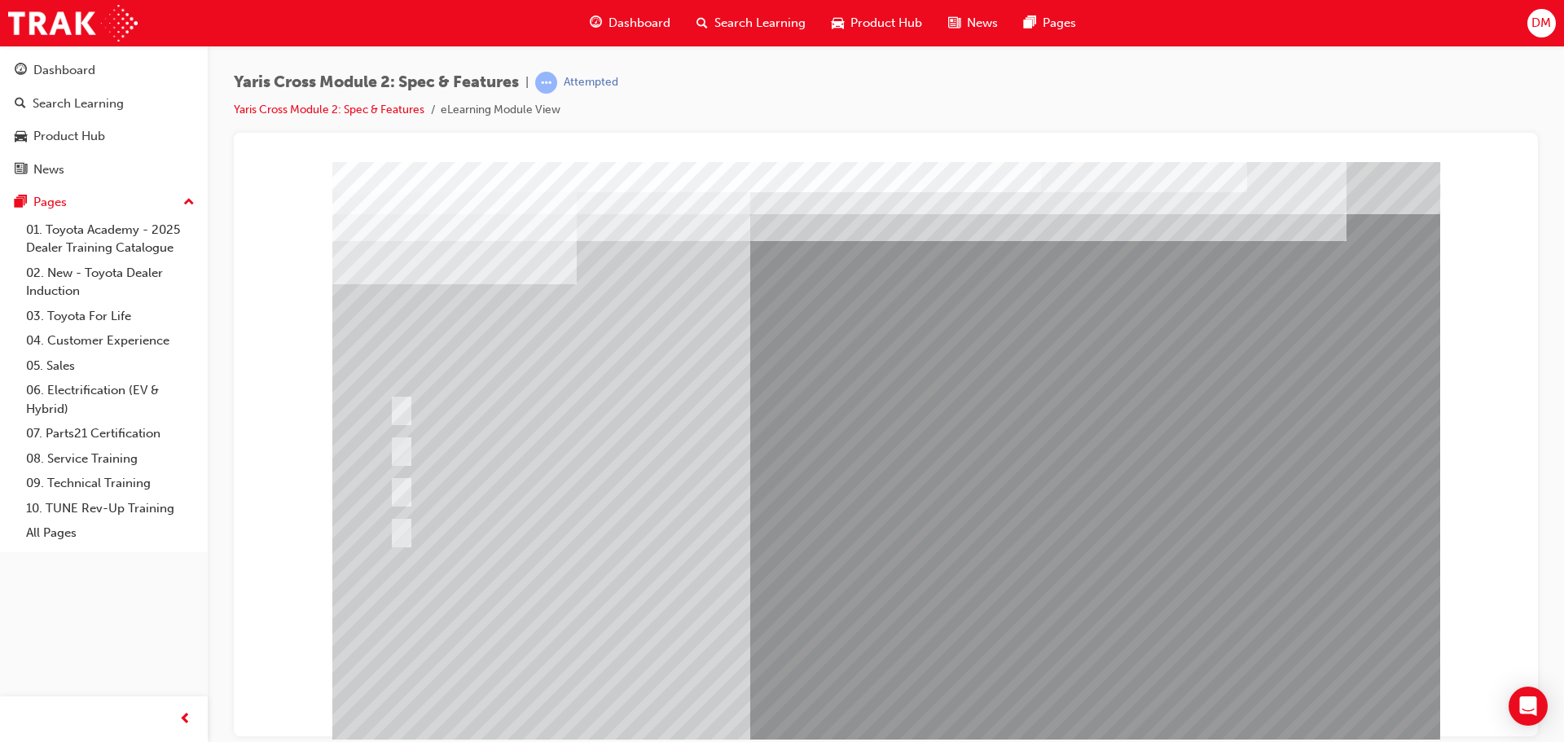
click at [699, 640] on div at bounding box center [886, 454] width 1108 height 587
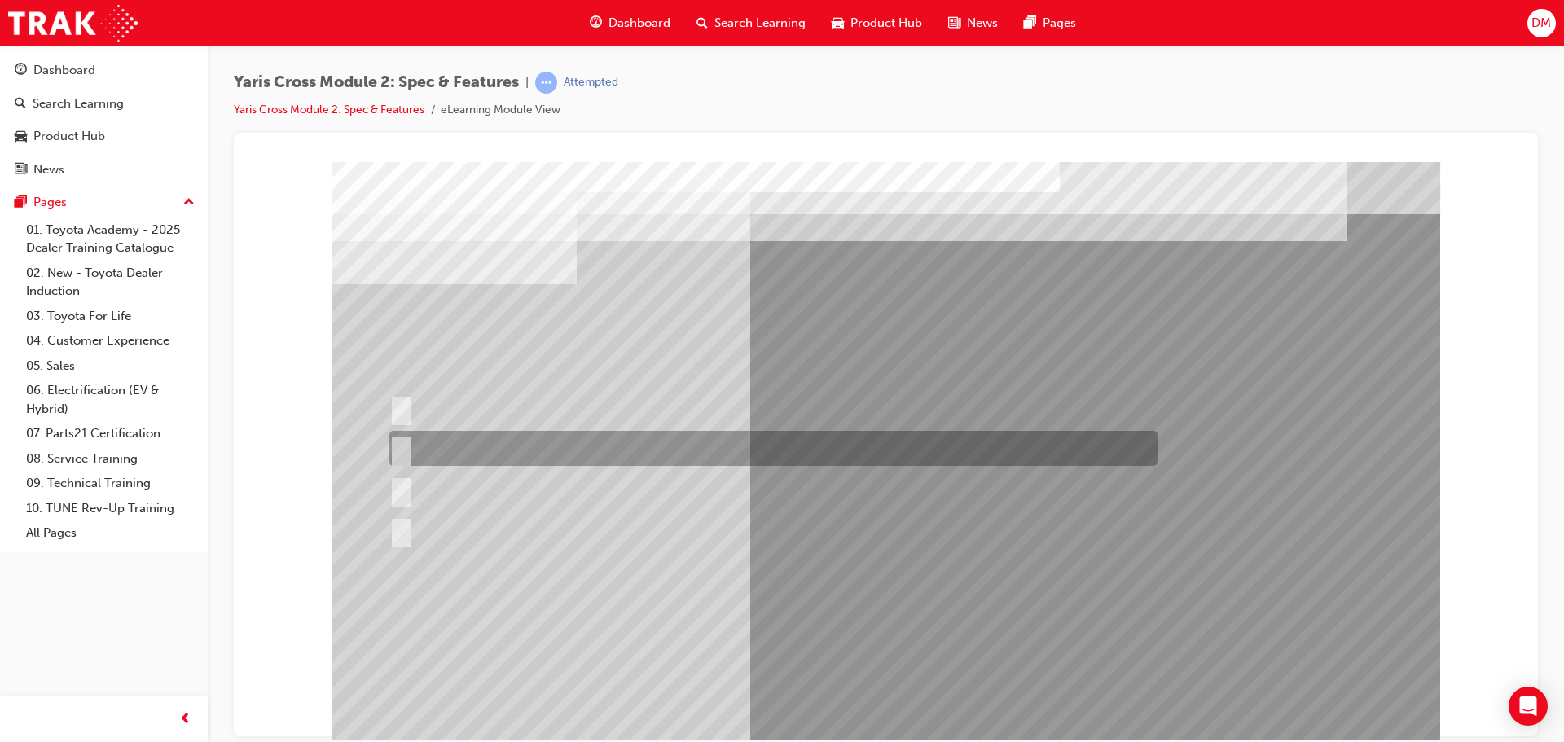
click at [401, 446] on input "2WD Petrol: 4.0, 2WD HV: 3.5, AWD HV: 3.8" at bounding box center [398, 449] width 18 height 18
radio input "true"
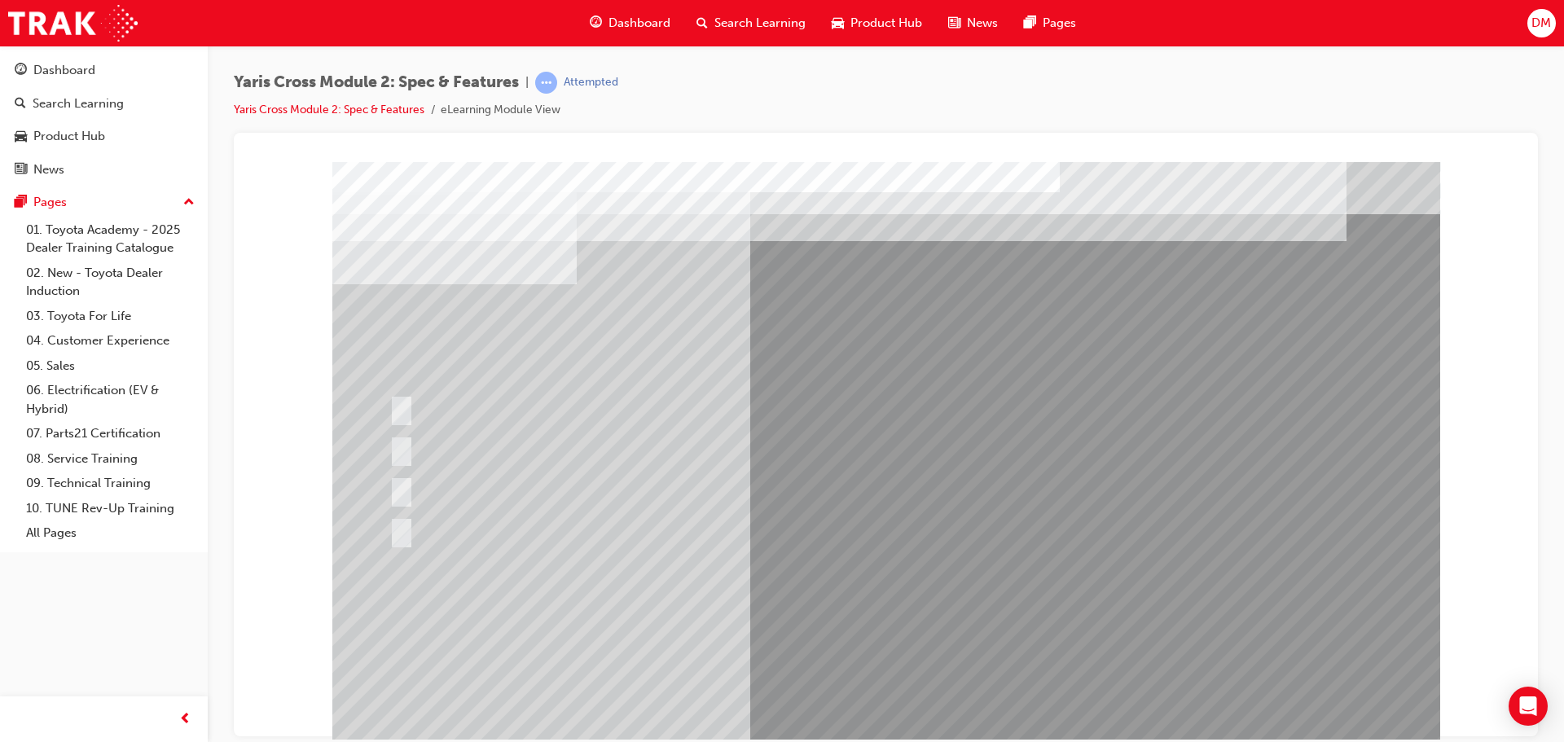
click at [884, 621] on div at bounding box center [886, 454] width 1108 height 587
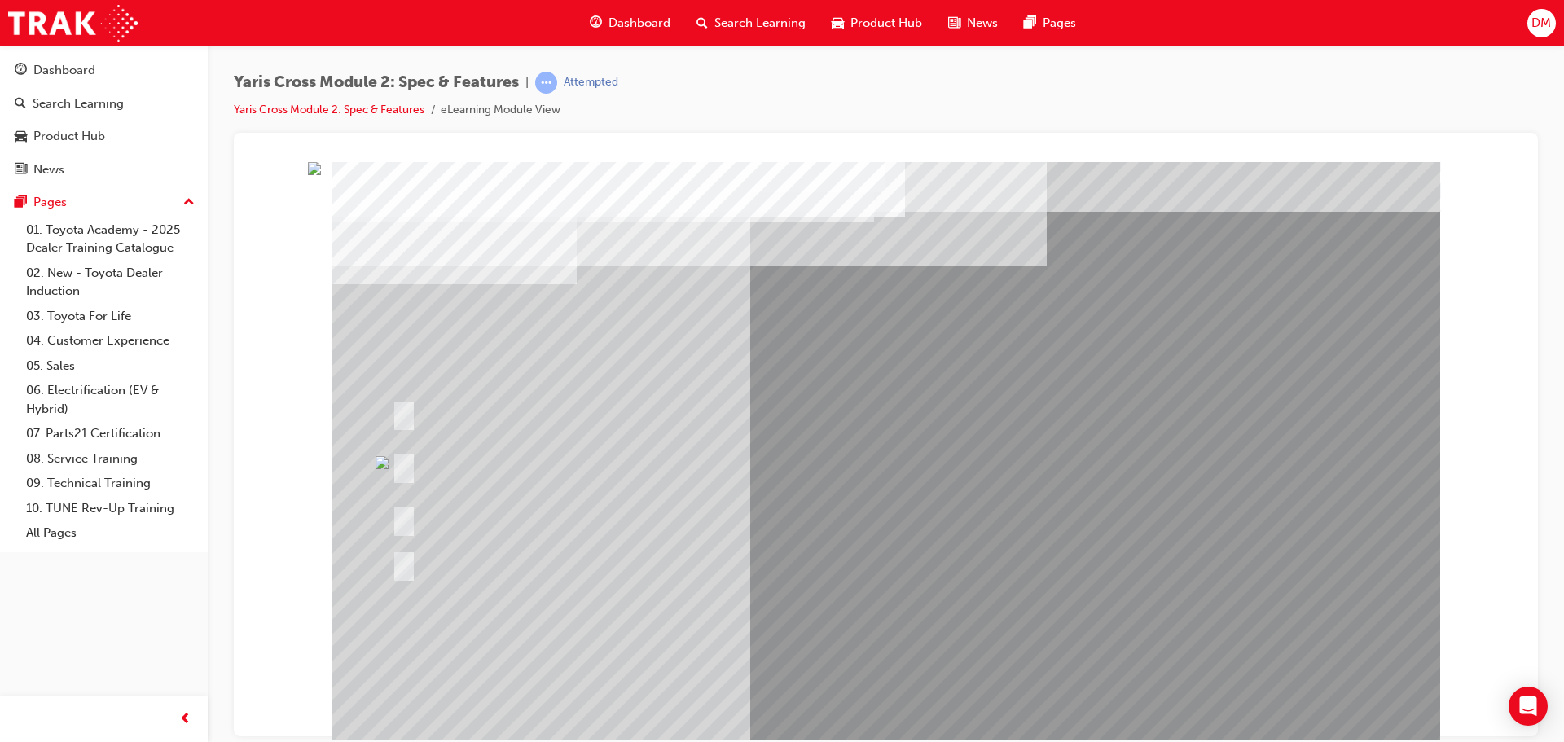
scroll to position [33, 0]
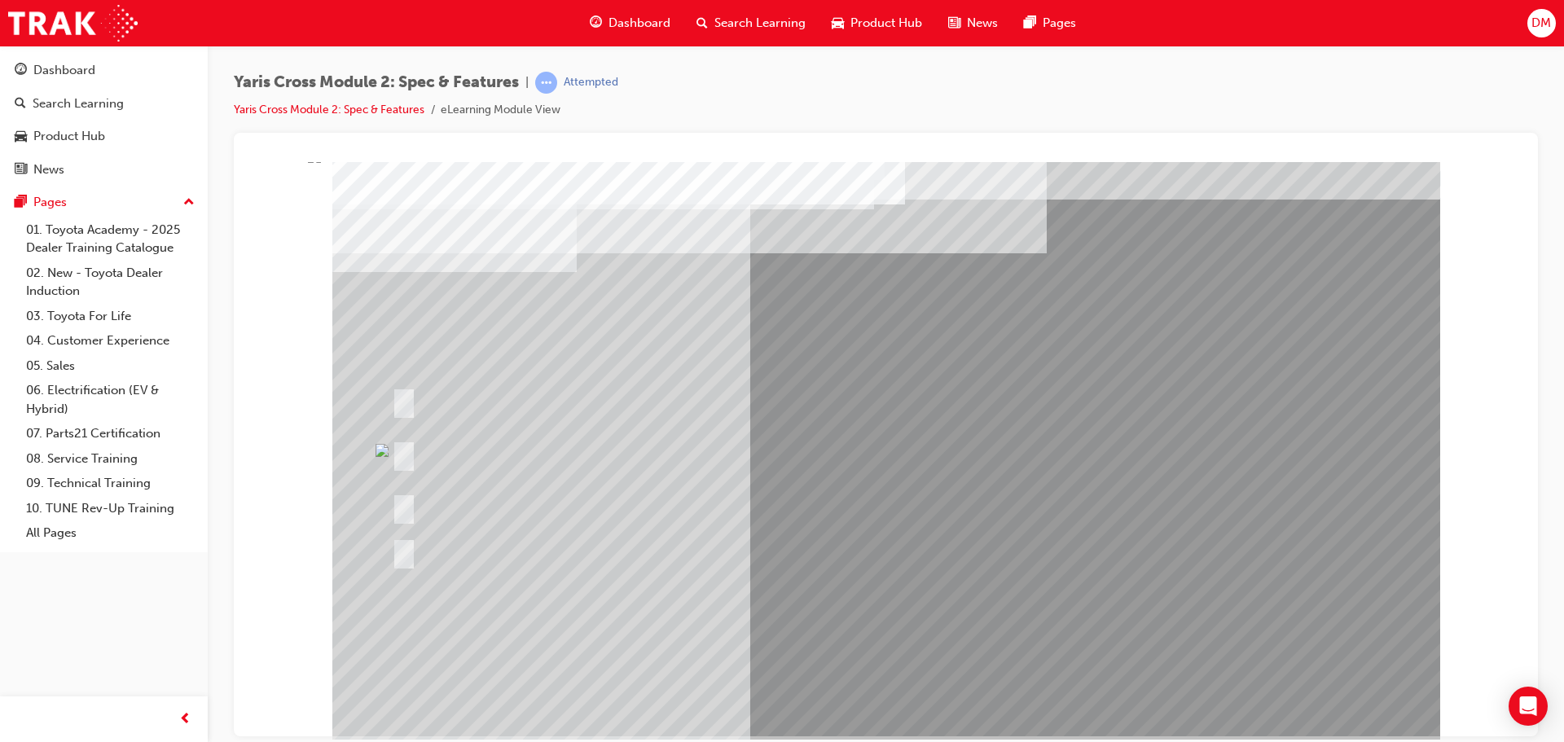
scroll to position [0, 0]
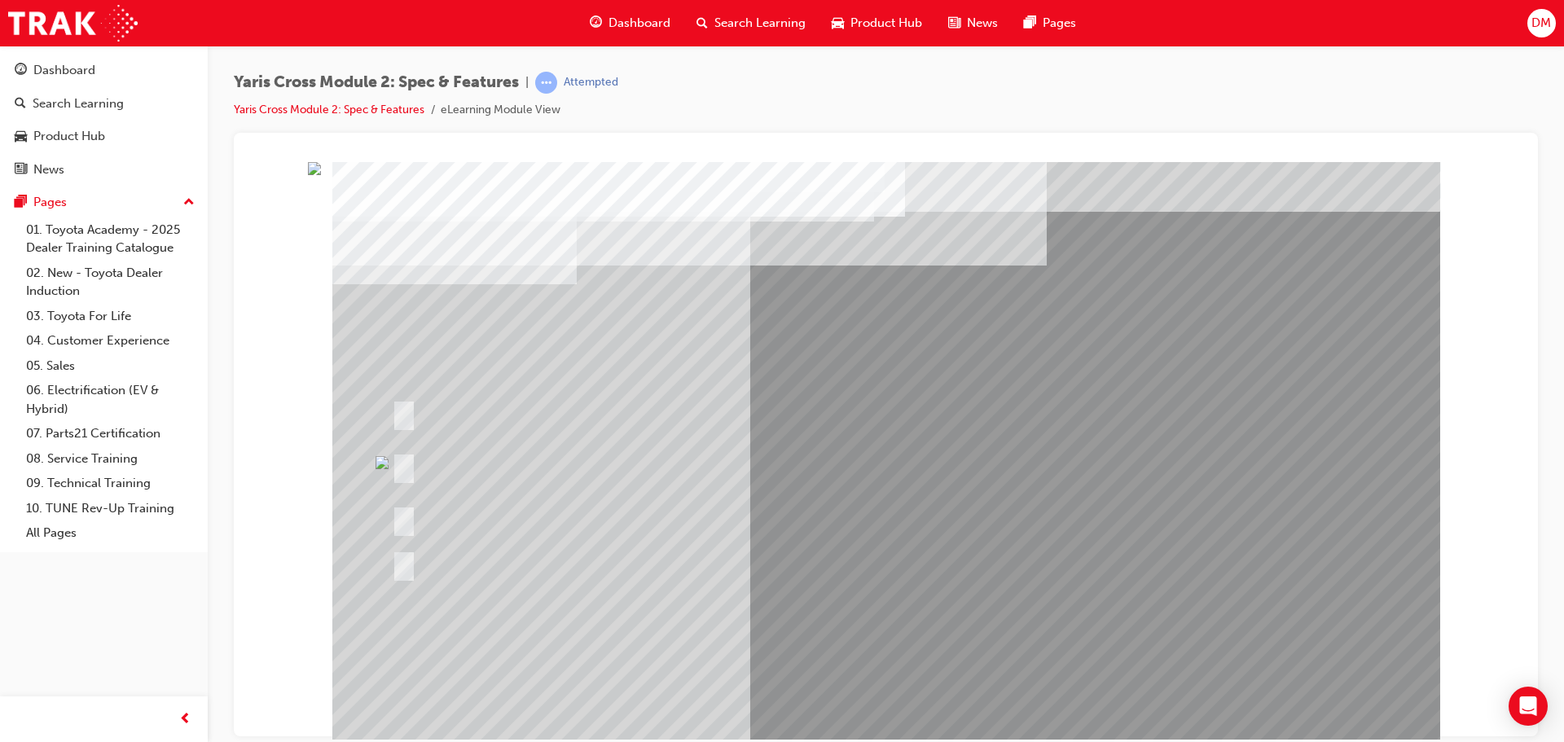
click at [732, 574] on div at bounding box center [695, 563] width 614 height 59
click at [577, 548] on div at bounding box center [695, 563] width 614 height 59
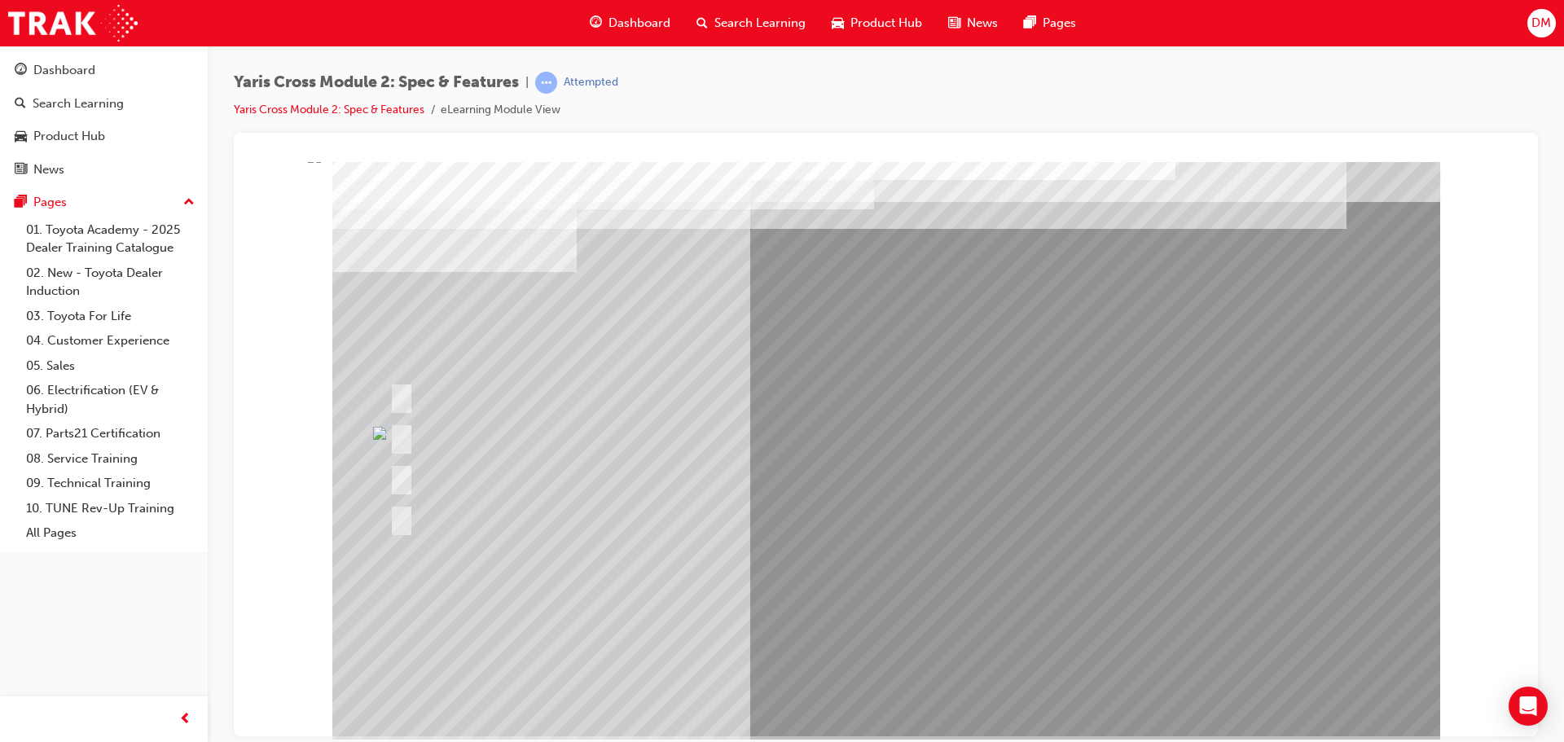
scroll to position [33, 0]
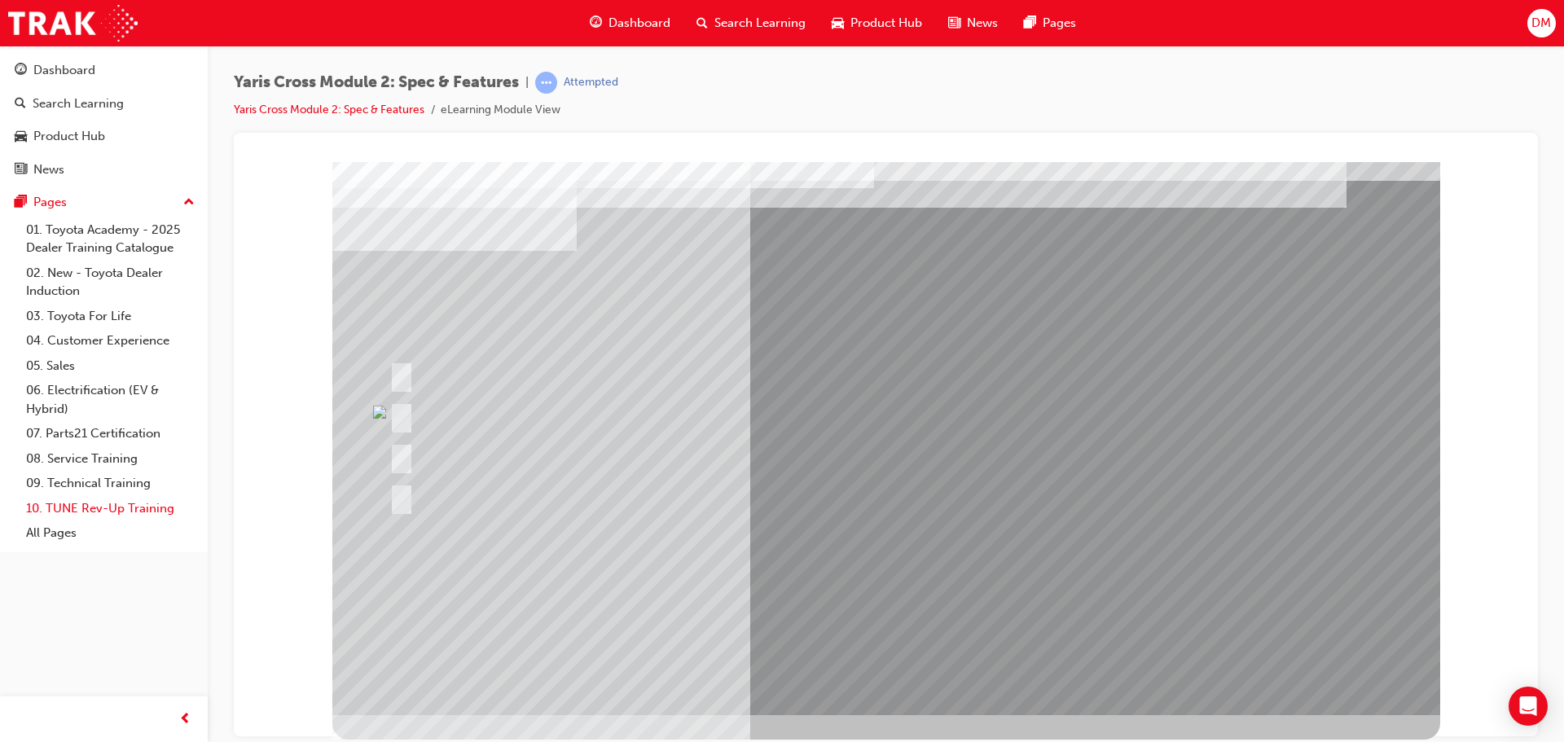
click at [71, 505] on link "10. TUNE Rev-Up Training" at bounding box center [111, 508] width 182 height 25
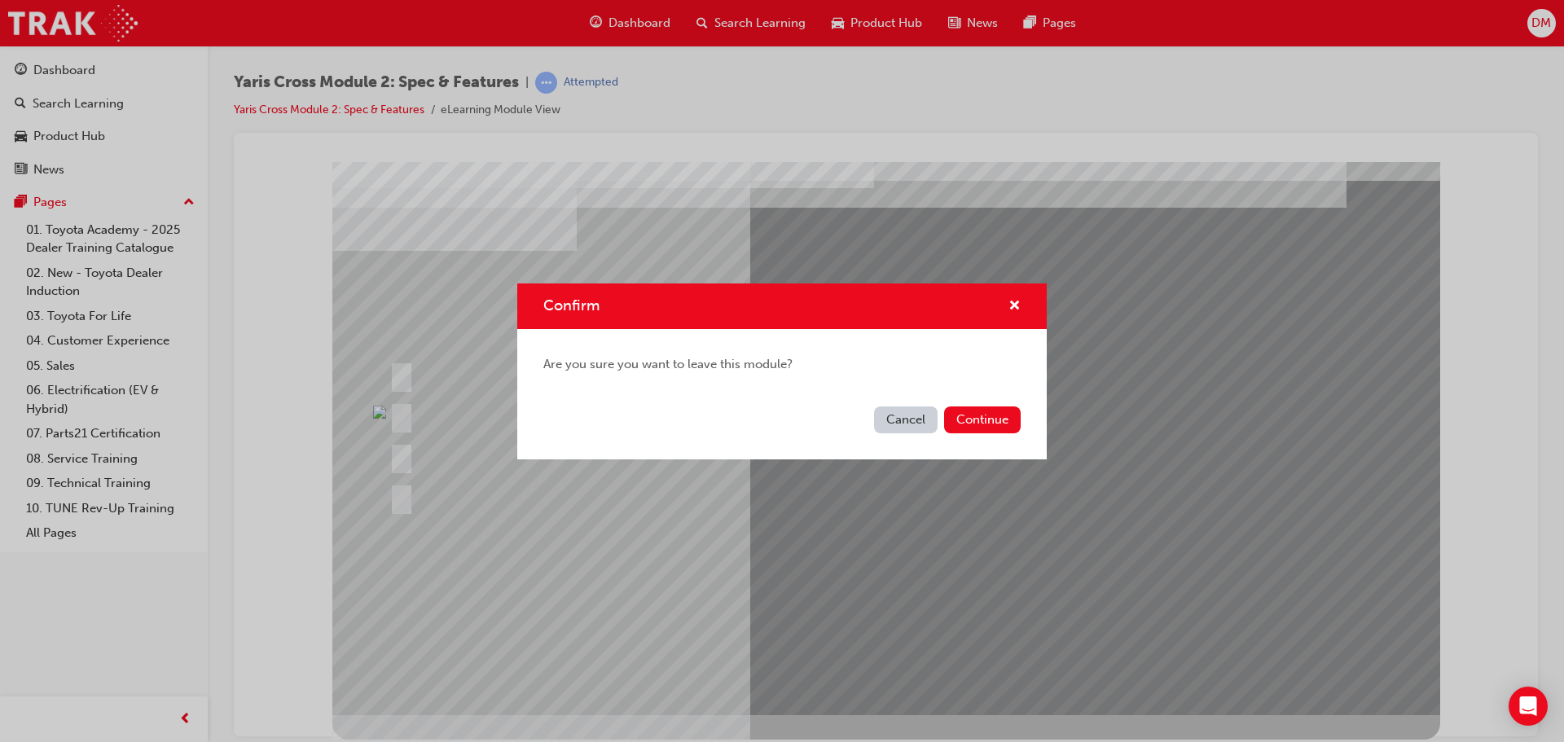
click at [899, 422] on button "Cancel" at bounding box center [906, 420] width 64 height 27
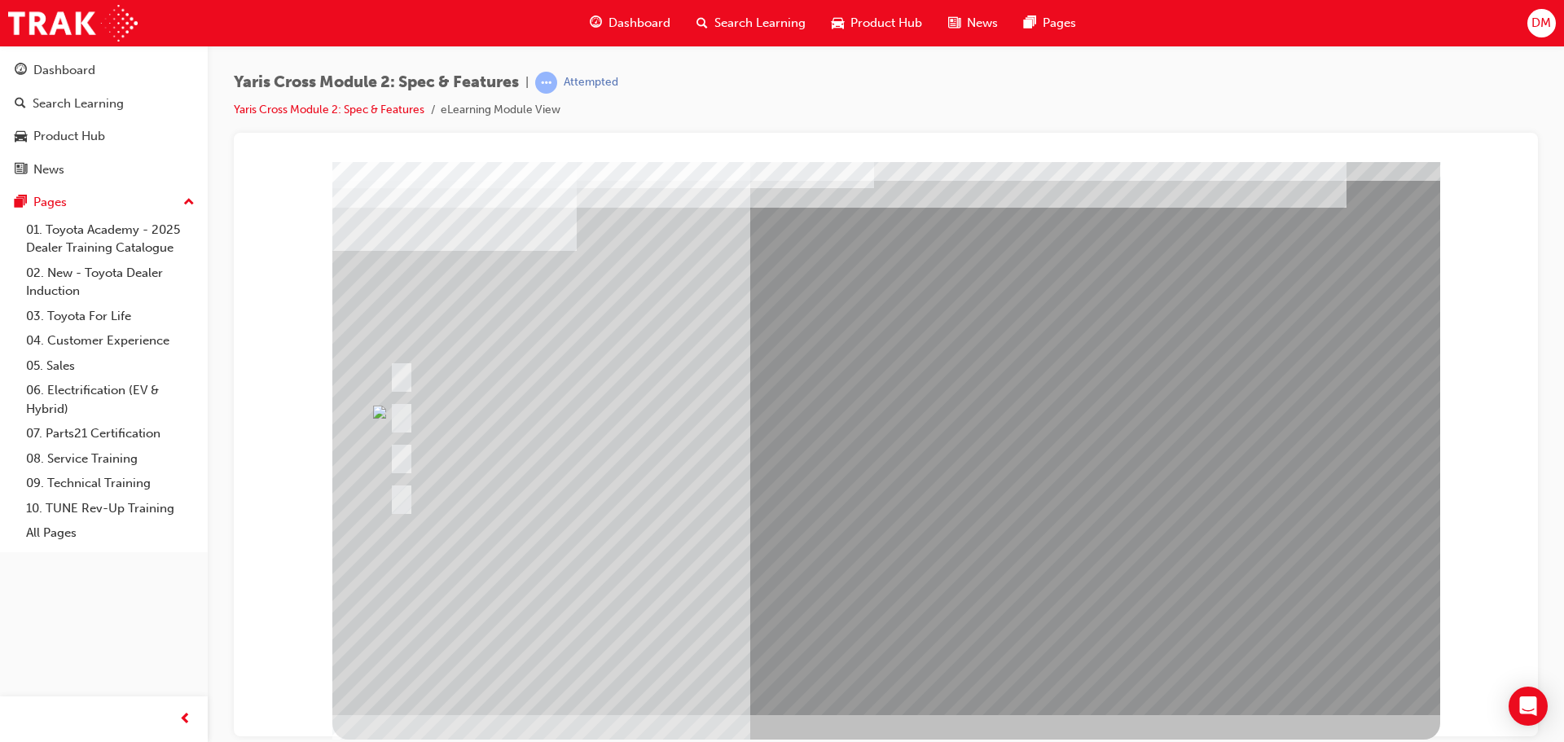
drag, startPoint x: 659, startPoint y: 388, endPoint x: 776, endPoint y: 314, distance: 138.1
click at [671, 376] on div at bounding box center [778, 374] width 786 height 35
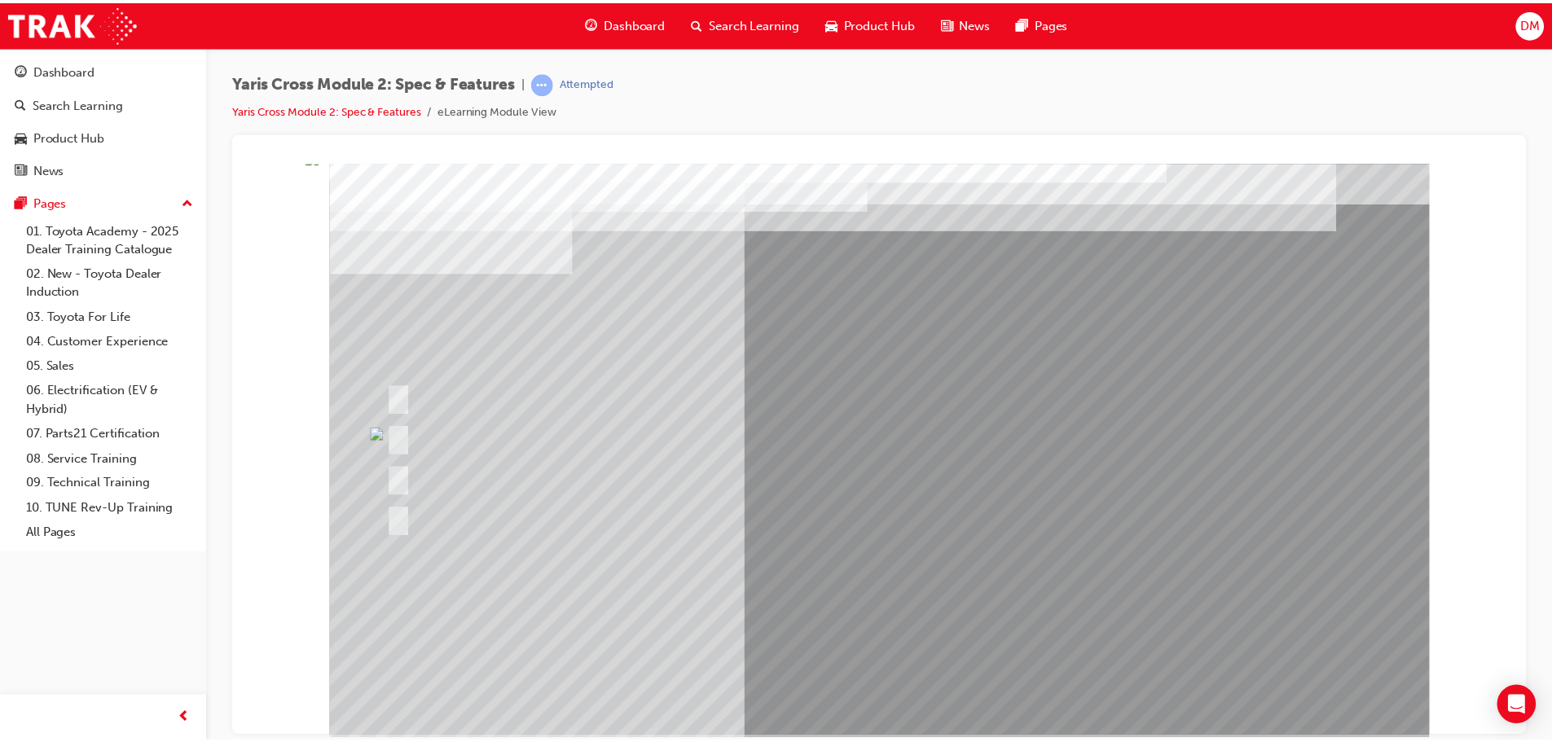
scroll to position [0, 0]
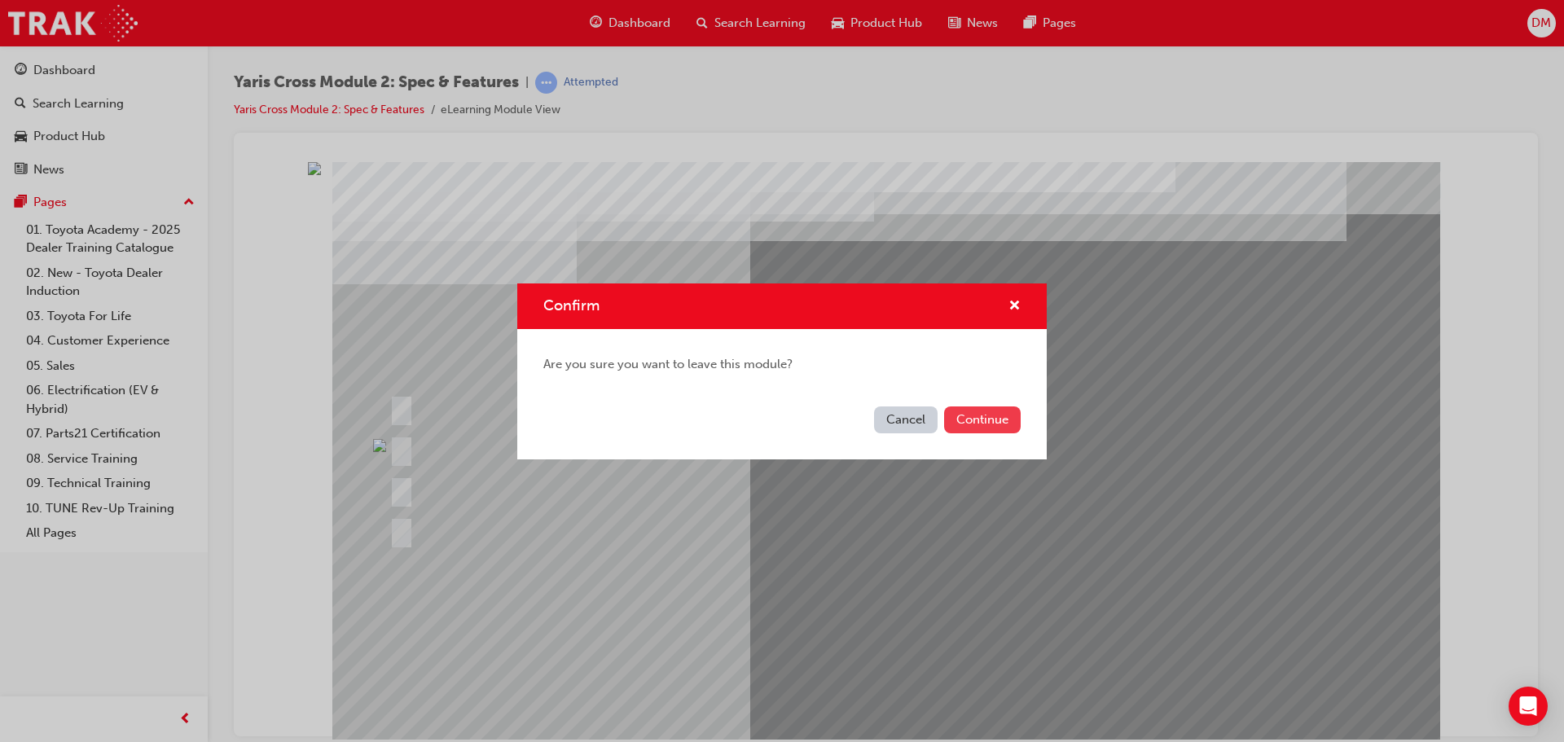
click at [969, 420] on button "Continue" at bounding box center [982, 420] width 77 height 27
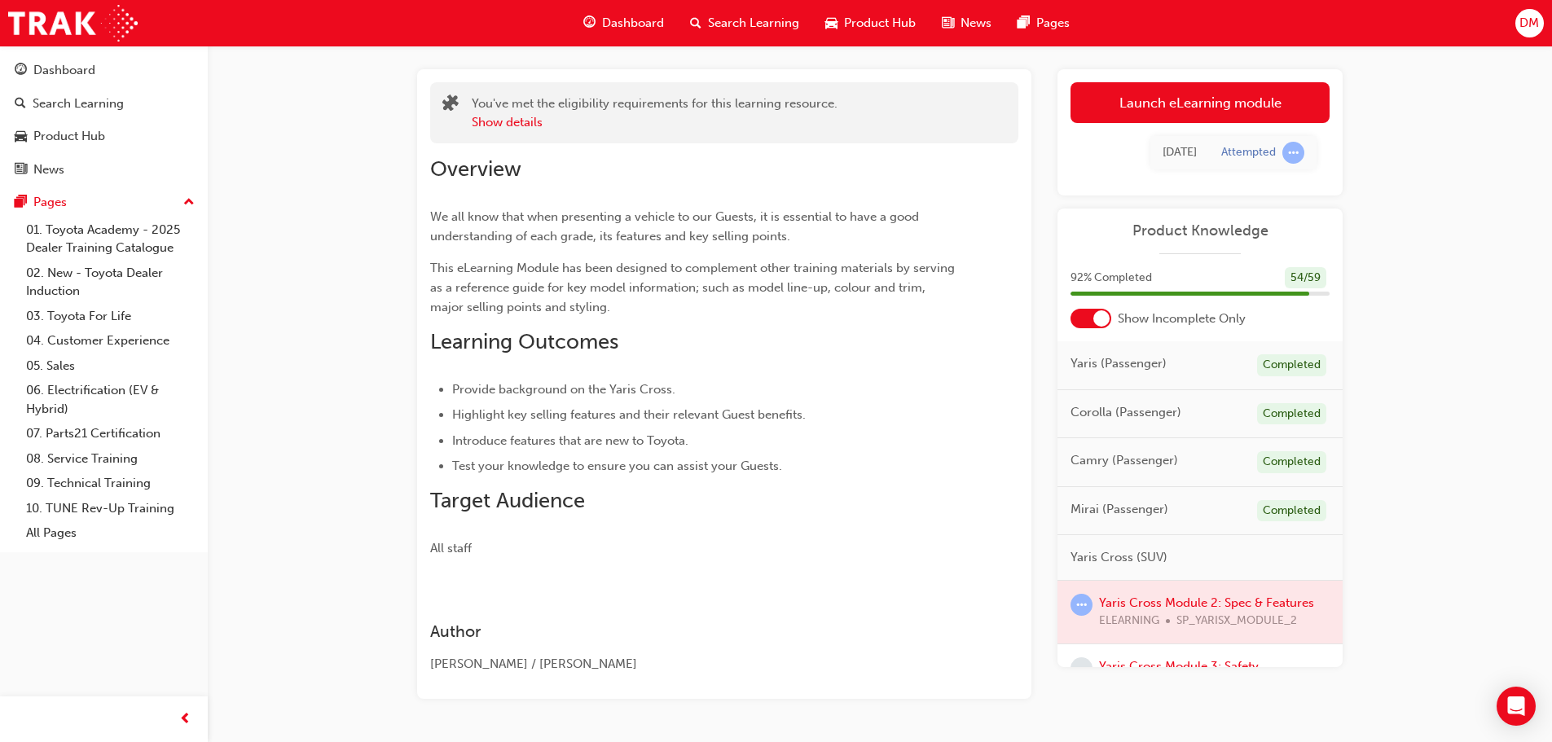
scroll to position [81, 0]
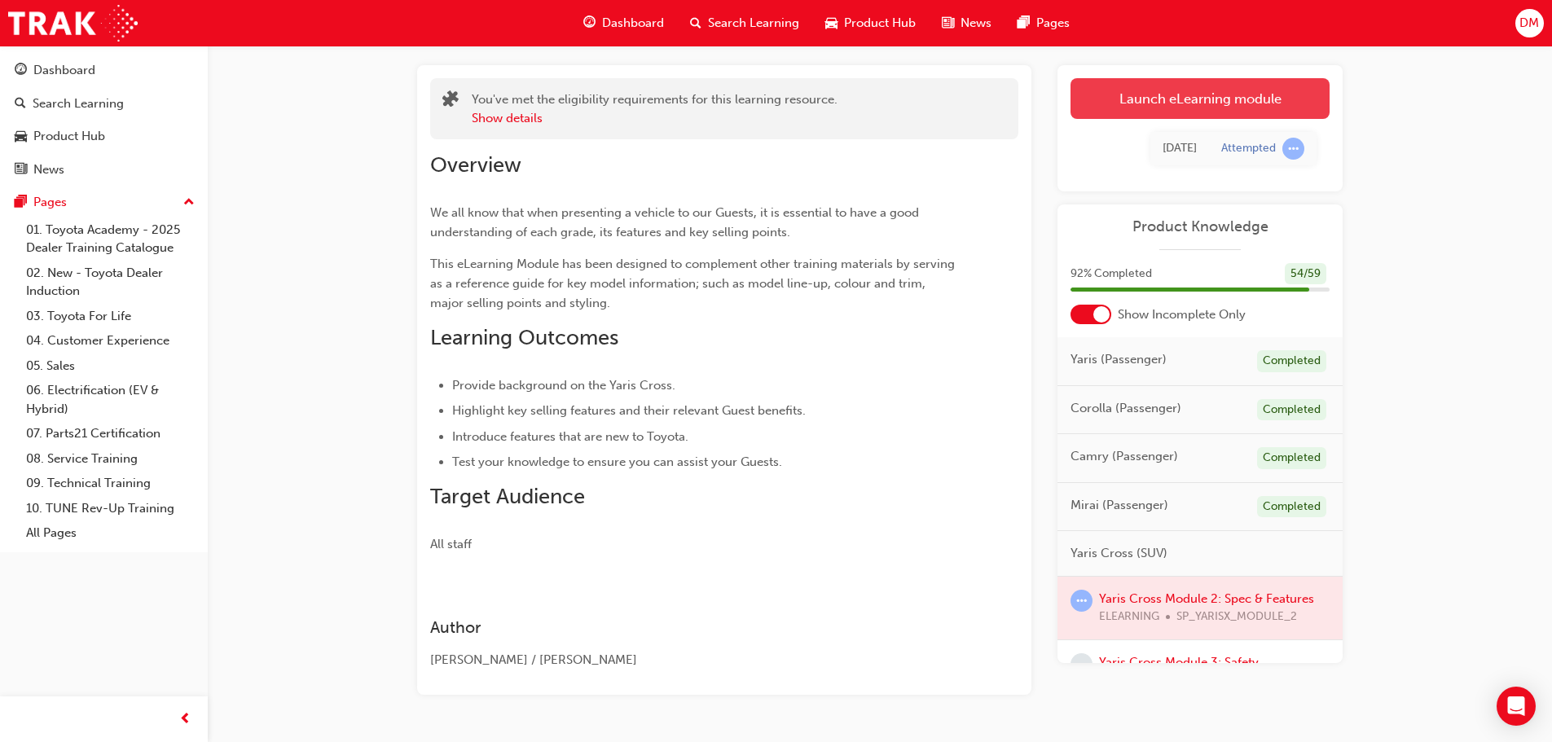
click at [1222, 104] on link "Launch eLearning module" at bounding box center [1200, 98] width 259 height 41
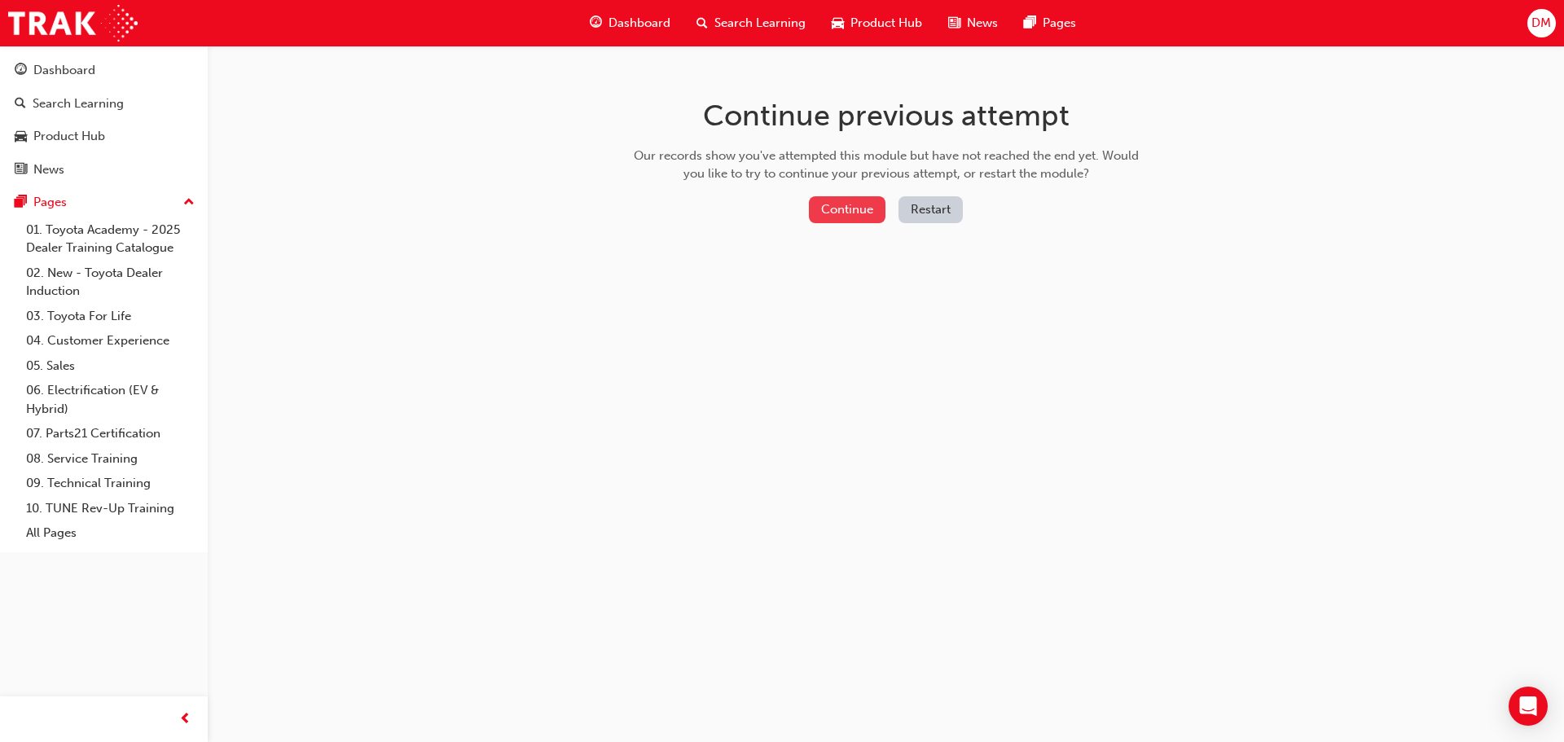
click at [839, 208] on button "Continue" at bounding box center [847, 209] width 77 height 27
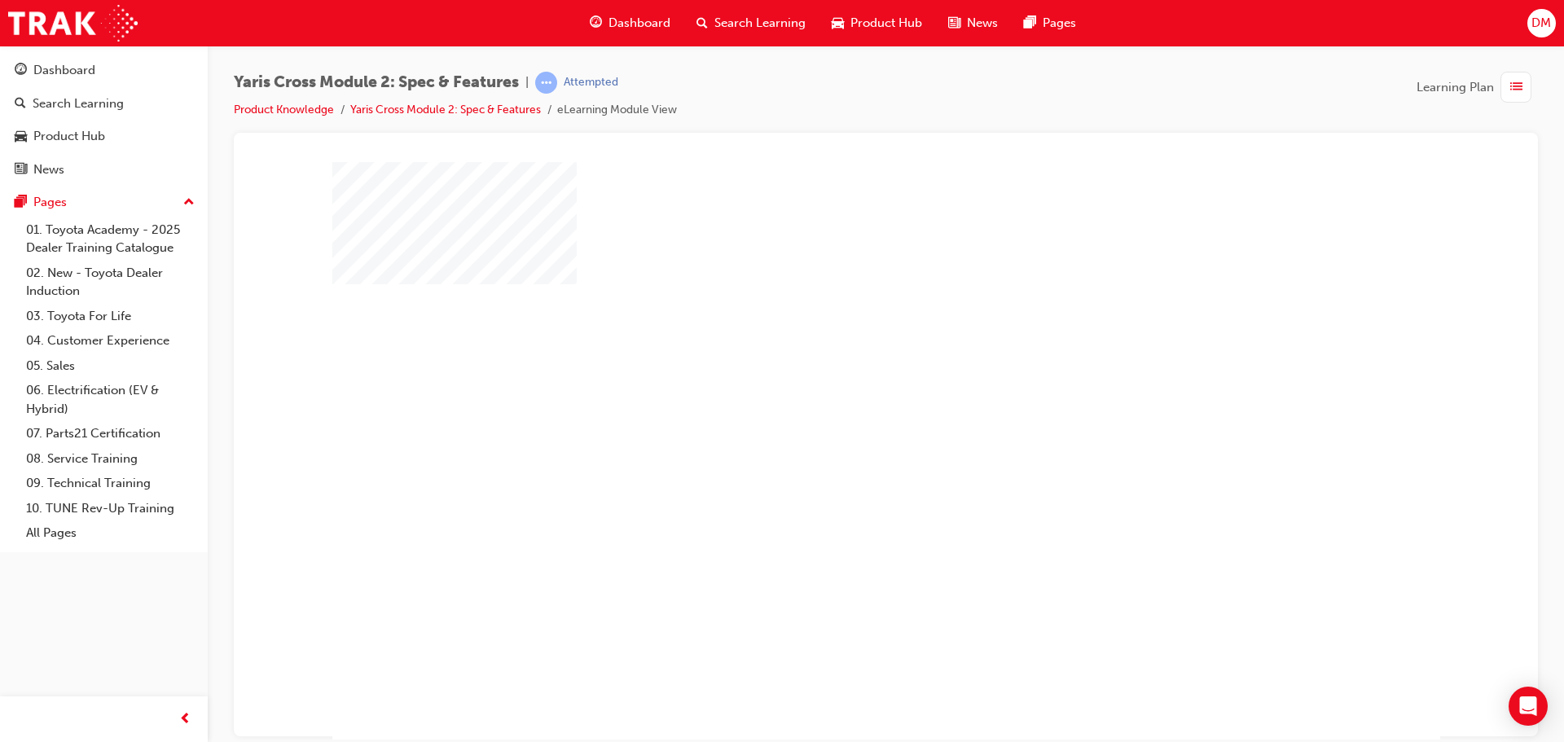
drag, startPoint x: 886, startPoint y: 449, endPoint x: 943, endPoint y: 453, distance: 58.0
click at [839, 403] on div "play" at bounding box center [839, 403] width 0 height 0
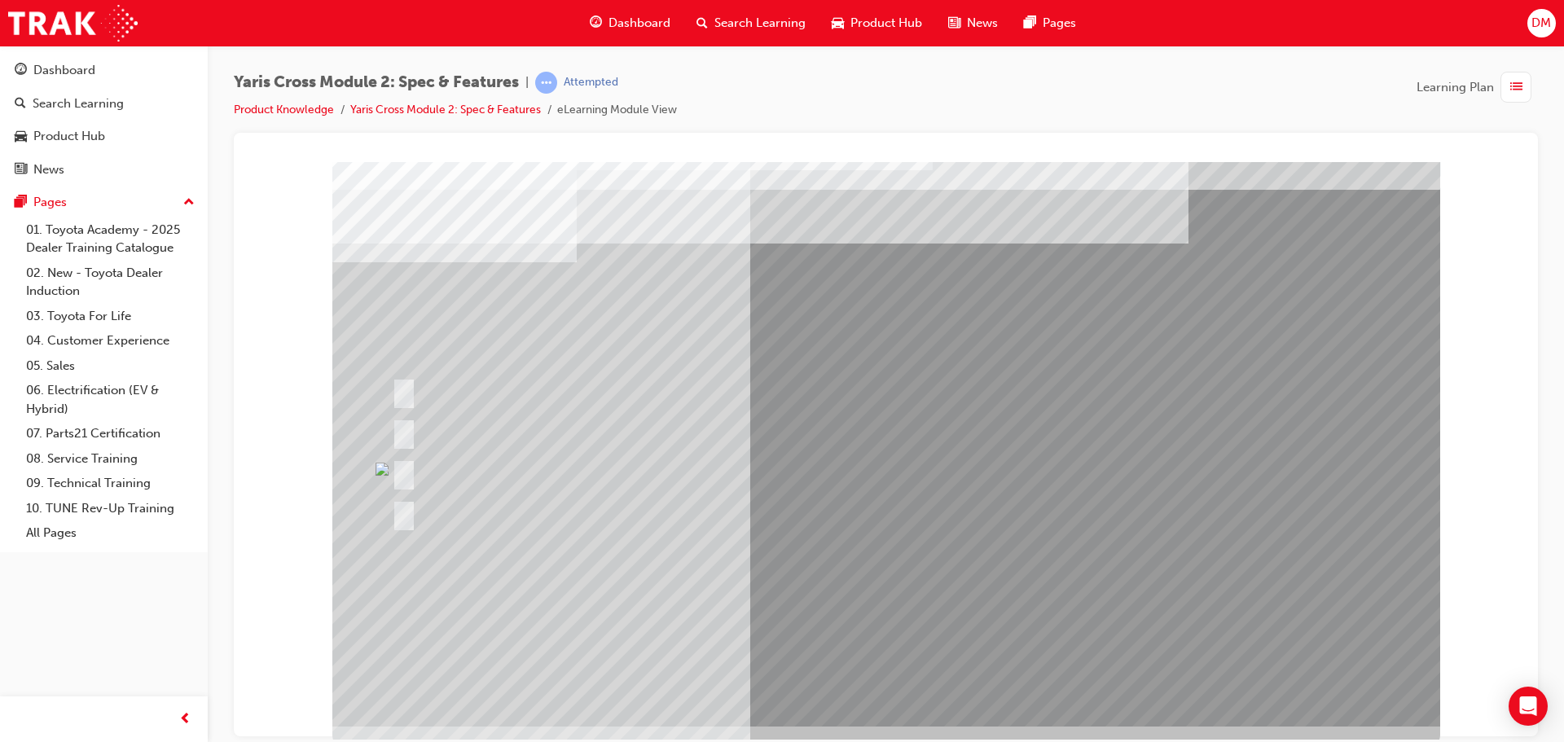
scroll to position [33, 0]
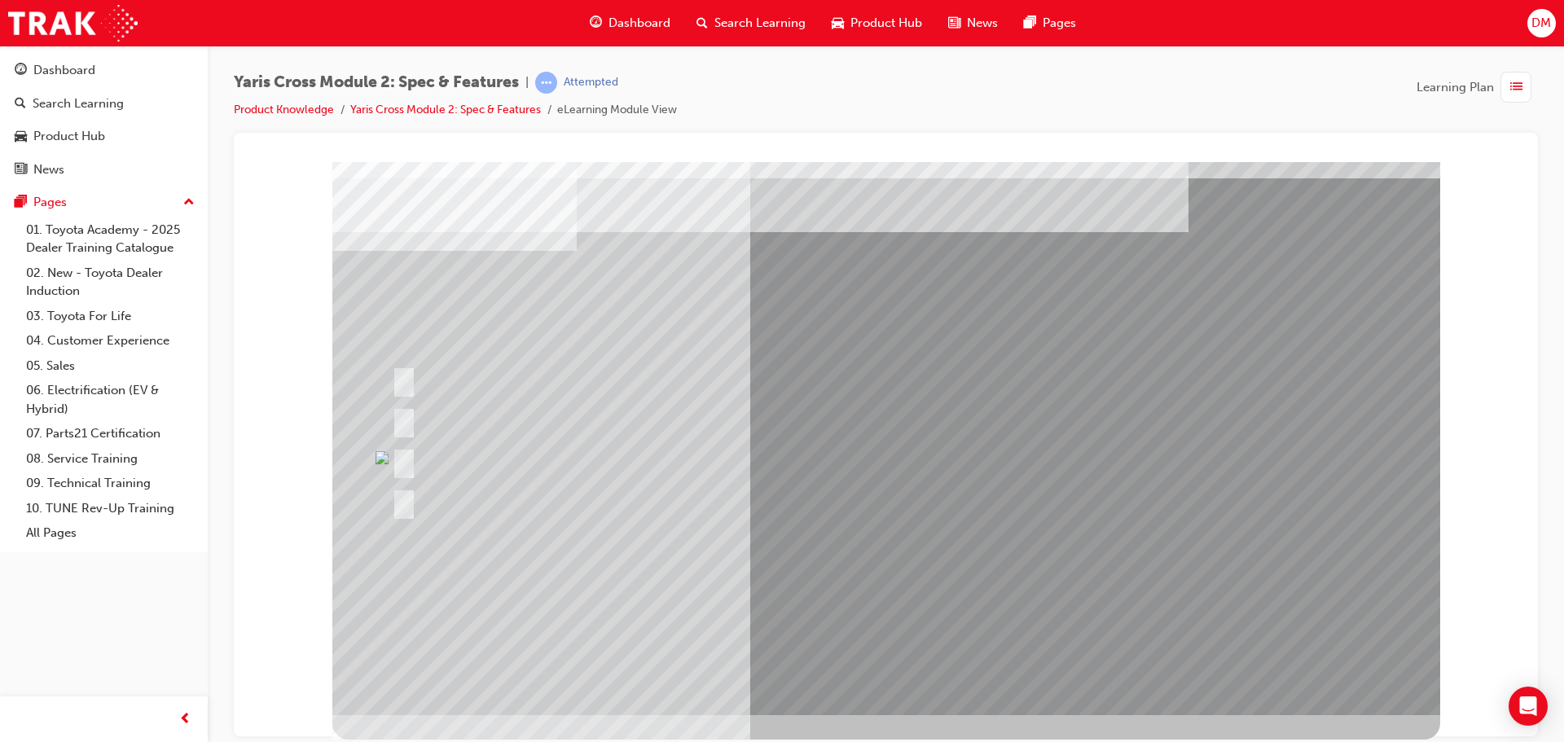
click at [1462, 134] on html "Loading..." at bounding box center [886, 131] width 1278 height 7
drag, startPoint x: 1520, startPoint y: 730, endPoint x: 1773, endPoint y: 866, distance: 286.9
click at [1526, 705] on icon "Open Intercom Messenger" at bounding box center [1528, 706] width 19 height 21
click at [1460, 134] on div at bounding box center [885, 134] width 1265 height 0
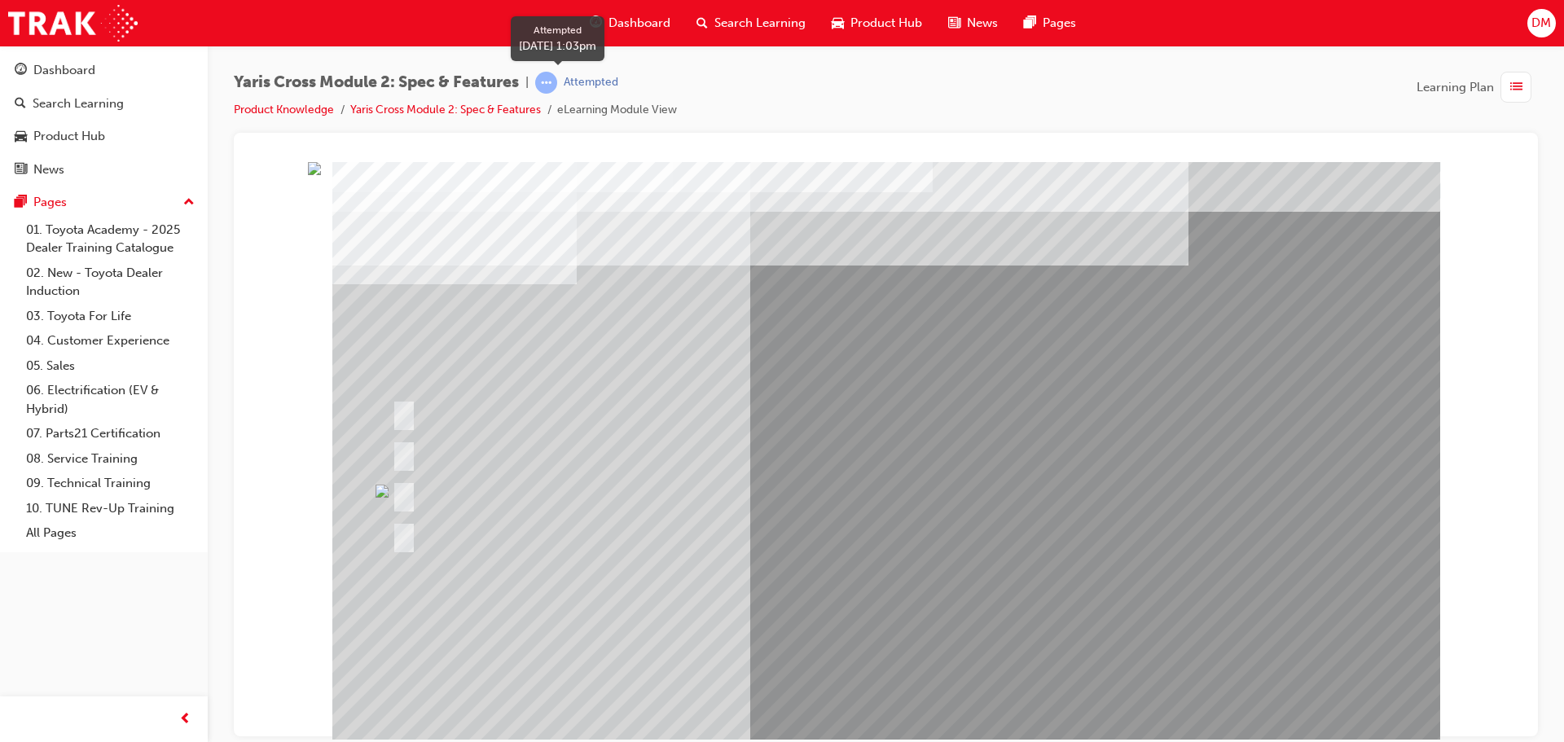
click at [582, 78] on div "Attempted" at bounding box center [591, 82] width 55 height 15
drag, startPoint x: 51, startPoint y: 203, endPoint x: 168, endPoint y: 226, distance: 119.5
click at [54, 205] on div "Pages" at bounding box center [49, 202] width 33 height 19
